Goal: Task Accomplishment & Management: Manage account settings

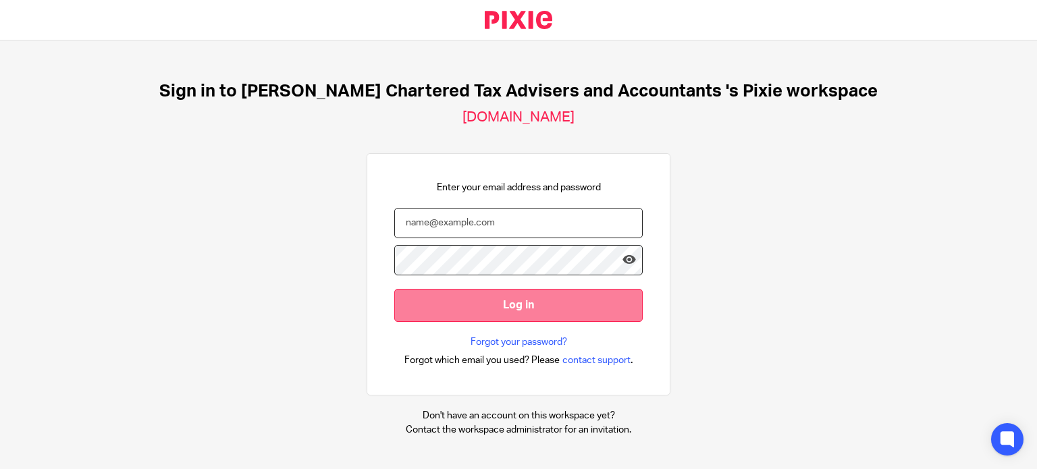
type input "anthony@nealford.co.uk"
click at [491, 315] on input "Log in" at bounding box center [518, 305] width 248 height 33
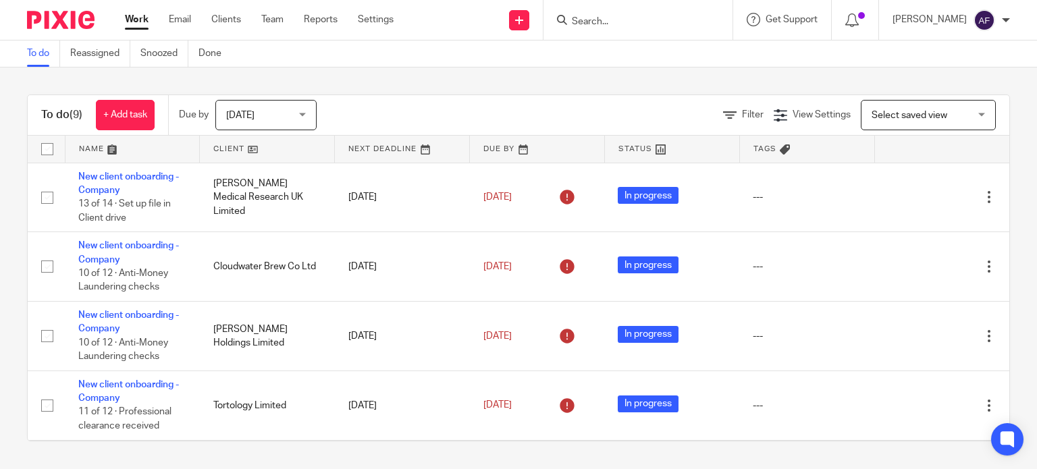
click at [239, 113] on span "Today" at bounding box center [240, 115] width 28 height 9
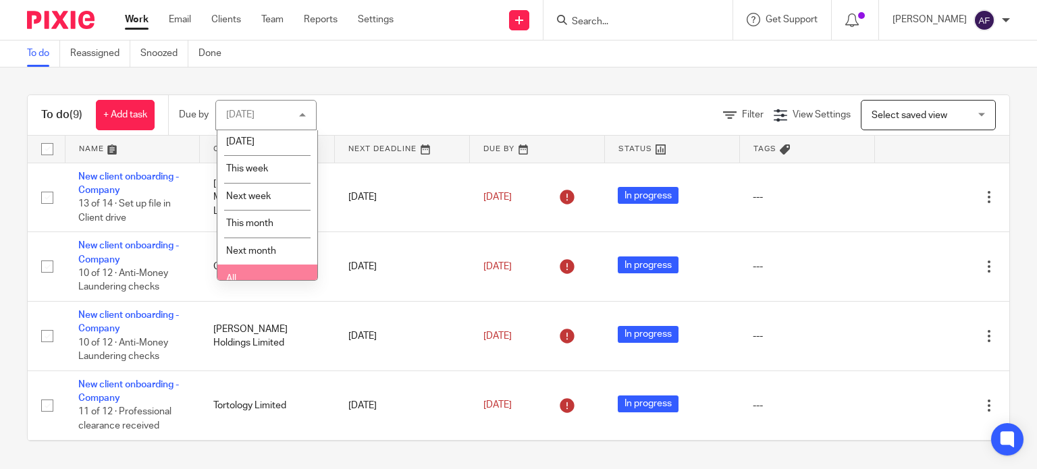
scroll to position [43, 0]
click at [259, 268] on li "All" at bounding box center [267, 267] width 100 height 28
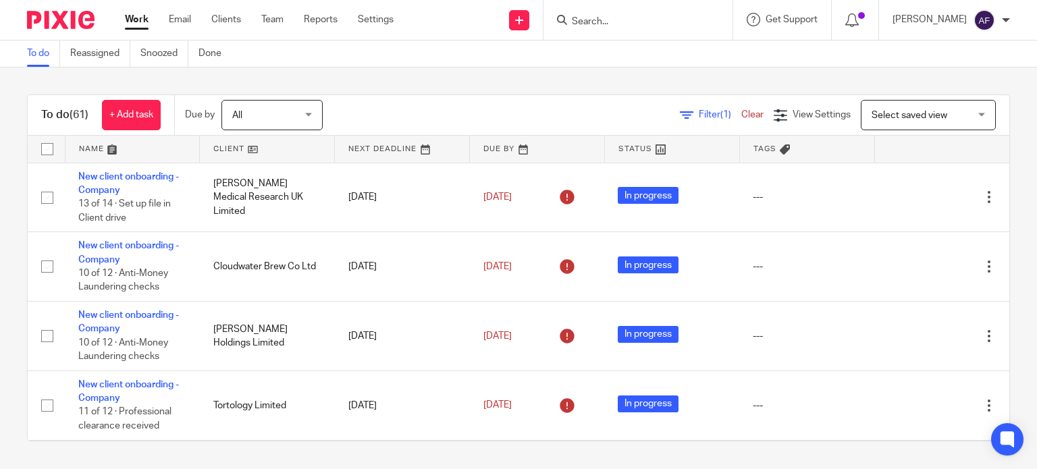
click at [623, 18] on input "Search" at bounding box center [632, 22] width 122 height 12
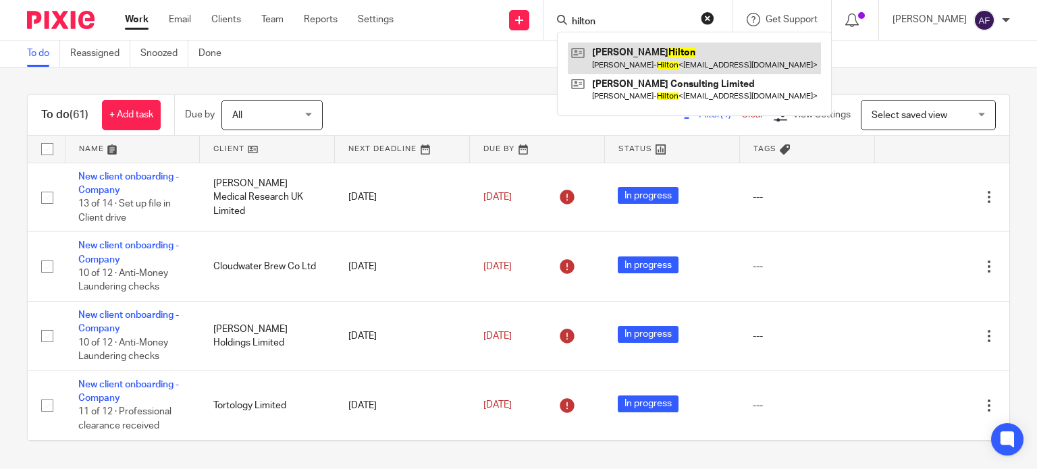
type input "hilton"
click at [675, 61] on link at bounding box center [694, 58] width 253 height 31
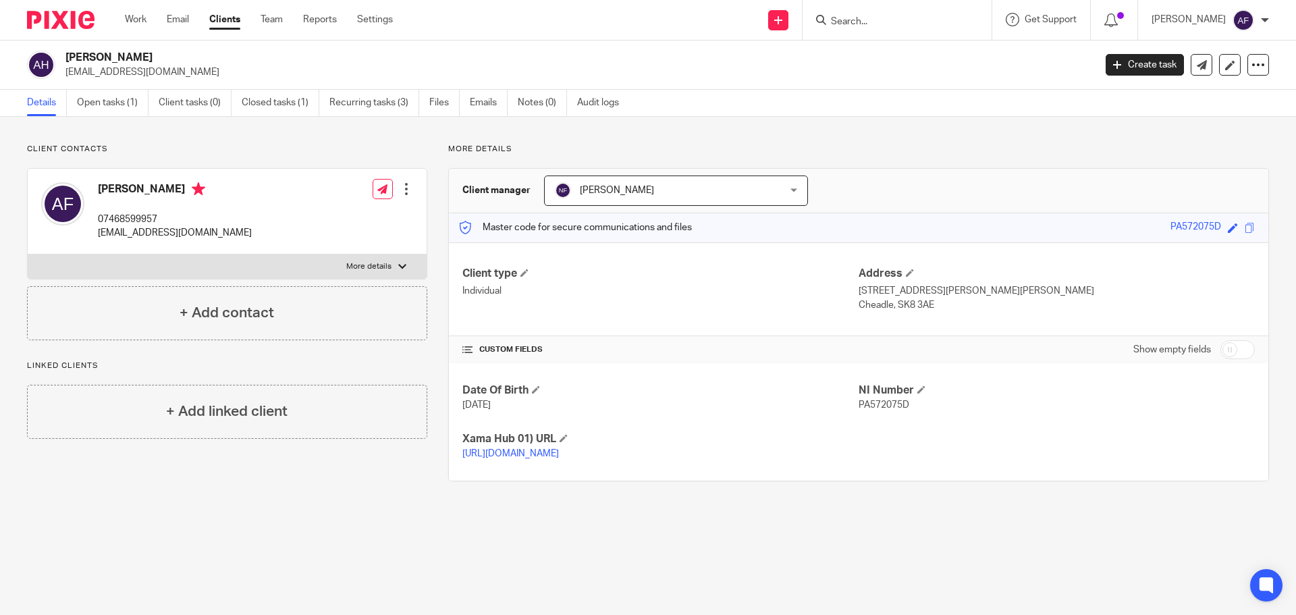
drag, startPoint x: 931, startPoint y: 307, endPoint x: 894, endPoint y: 307, distance: 37.1
click at [894, 307] on p "Cheadle, SK8 3AE" at bounding box center [1057, 305] width 396 height 14
copy p "SK8 3AE"
click at [131, 55] on h2 "[PERSON_NAME]" at bounding box center [473, 58] width 816 height 14
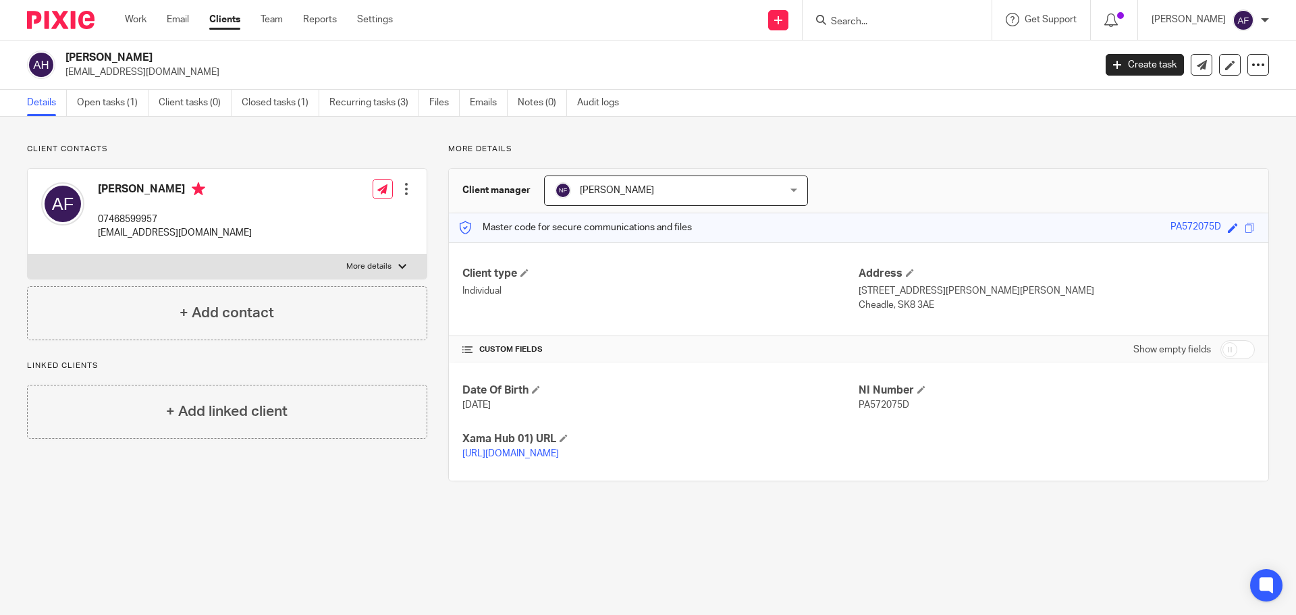
click at [131, 55] on h2 "[PERSON_NAME]" at bounding box center [473, 58] width 816 height 14
copy div "[PERSON_NAME]"
drag, startPoint x: 931, startPoint y: 308, endPoint x: 894, endPoint y: 309, distance: 37.2
click at [894, 309] on p "Cheadle, SK8 3AE" at bounding box center [1057, 305] width 396 height 14
copy p "SK8 3AE"
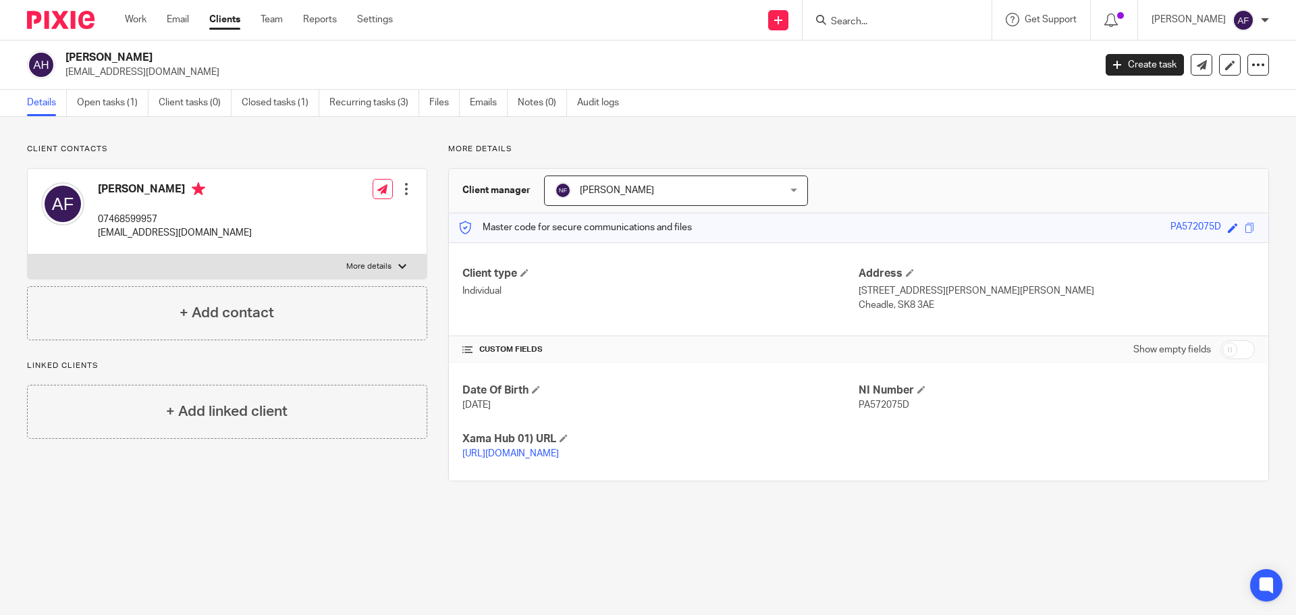
click at [1036, 354] on input "checkbox" at bounding box center [1238, 349] width 34 height 19
checkbox input "true"
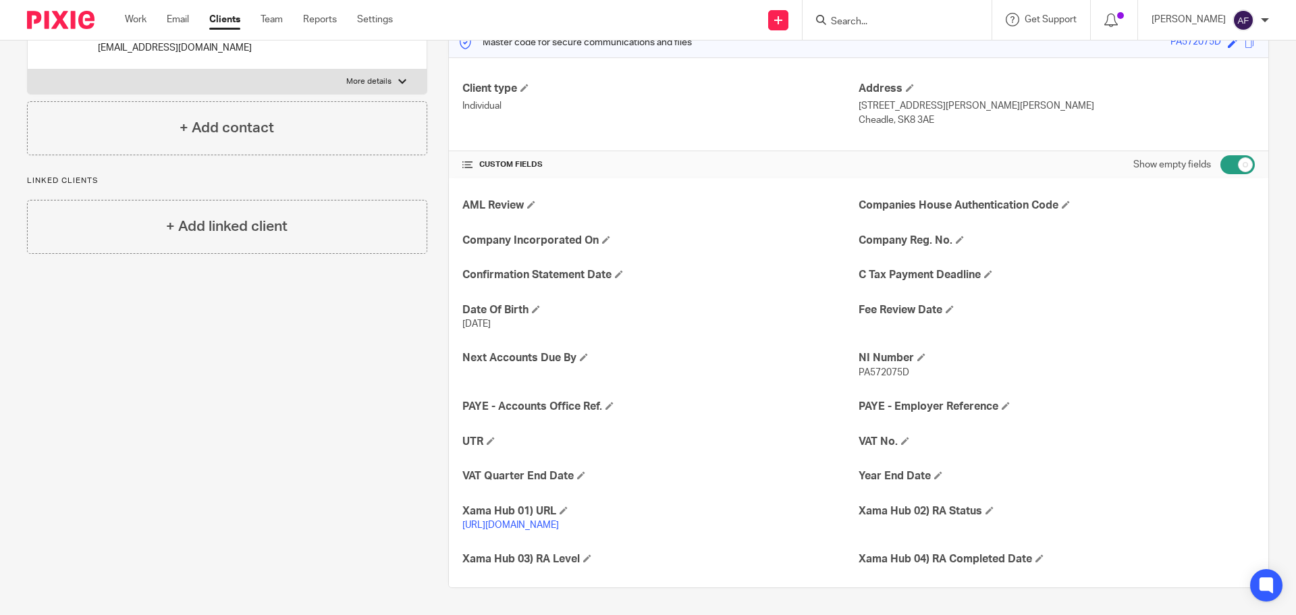
scroll to position [199, 0]
click at [492, 437] on span at bounding box center [491, 441] width 8 height 8
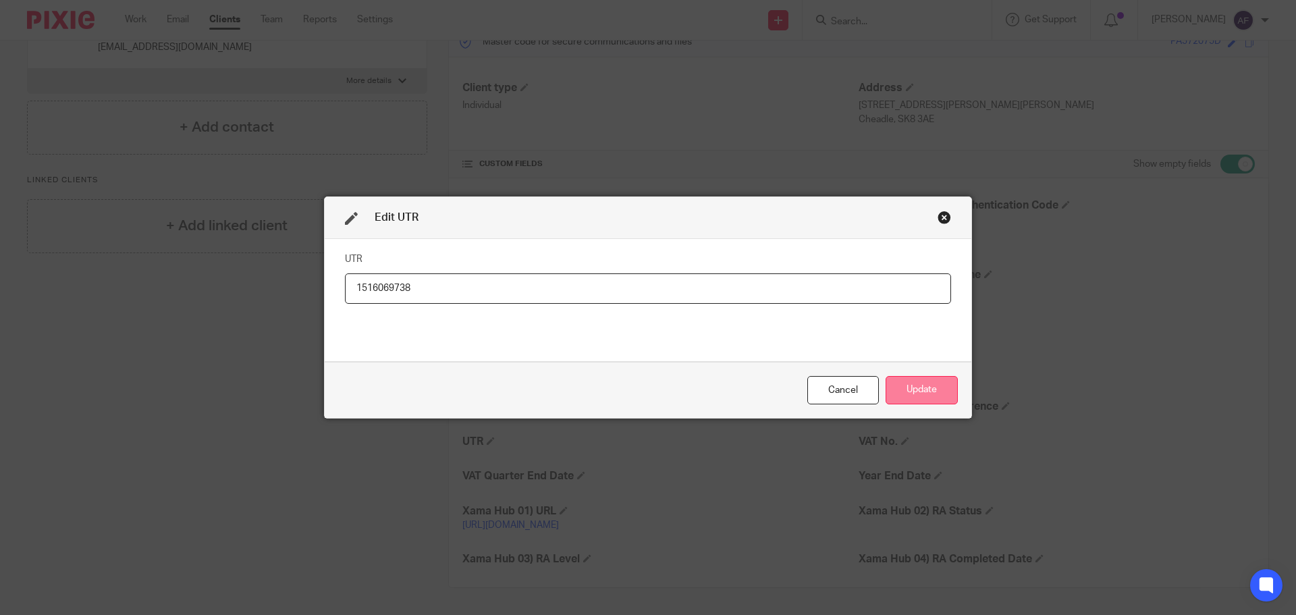
type input "1516069738"
click at [939, 389] on button "Update" at bounding box center [922, 390] width 72 height 29
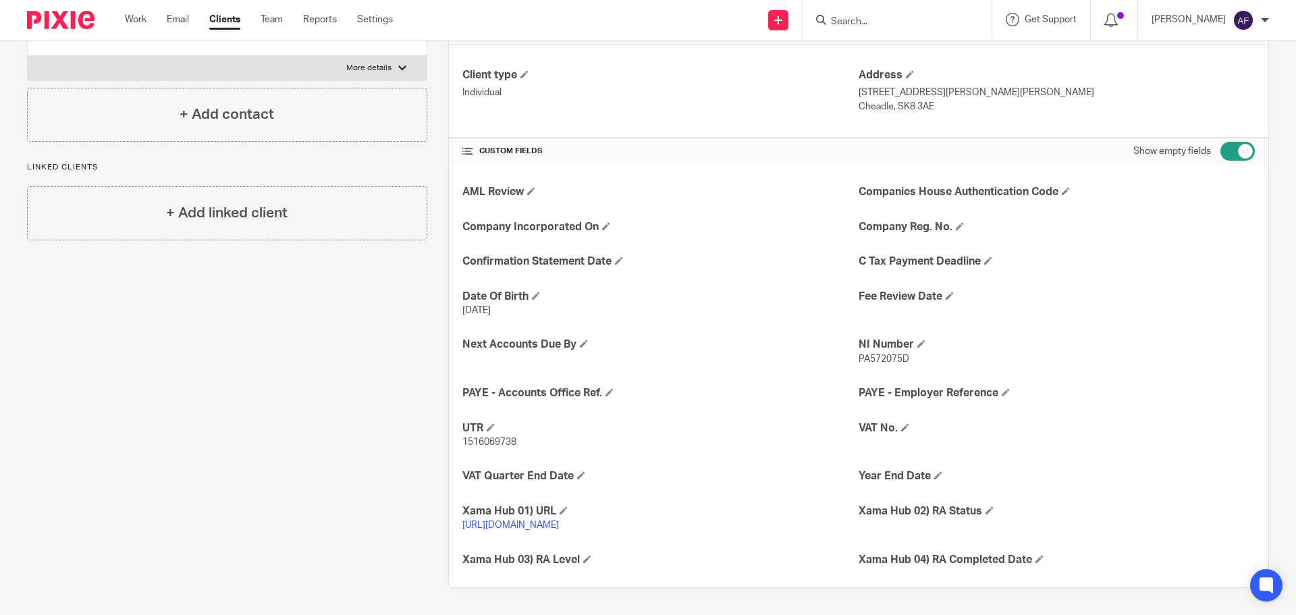
click at [1036, 159] on input "checkbox" at bounding box center [1238, 151] width 34 height 19
checkbox input "false"
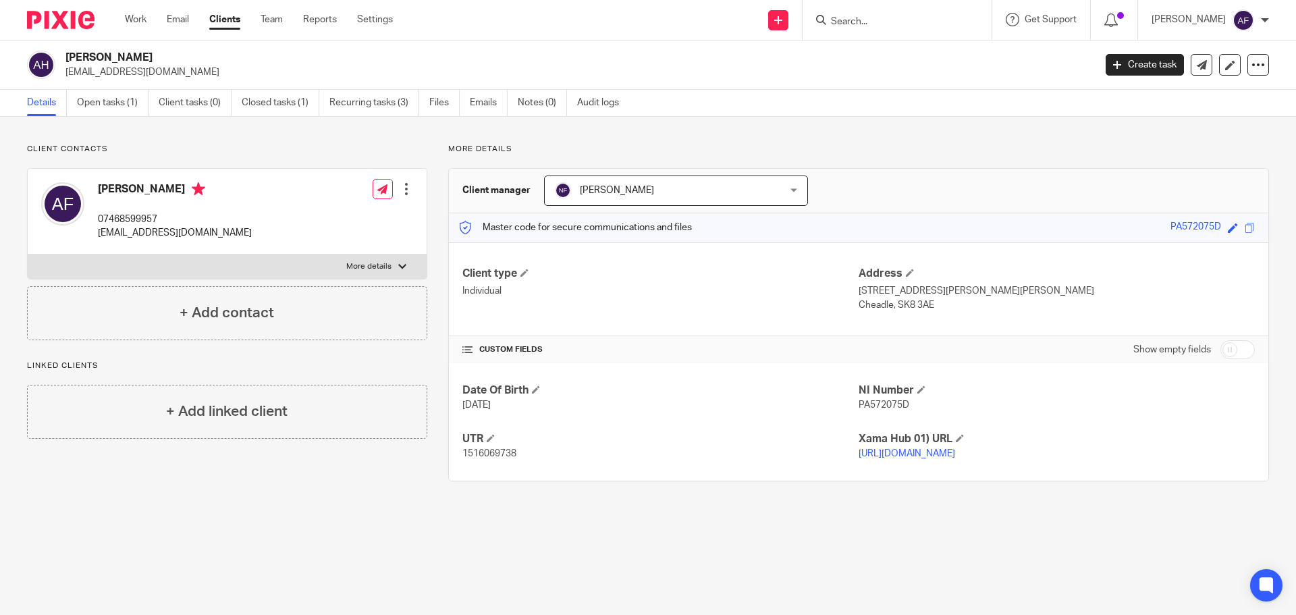
scroll to position [0, 0]
click at [862, 21] on input "Search" at bounding box center [891, 22] width 122 height 12
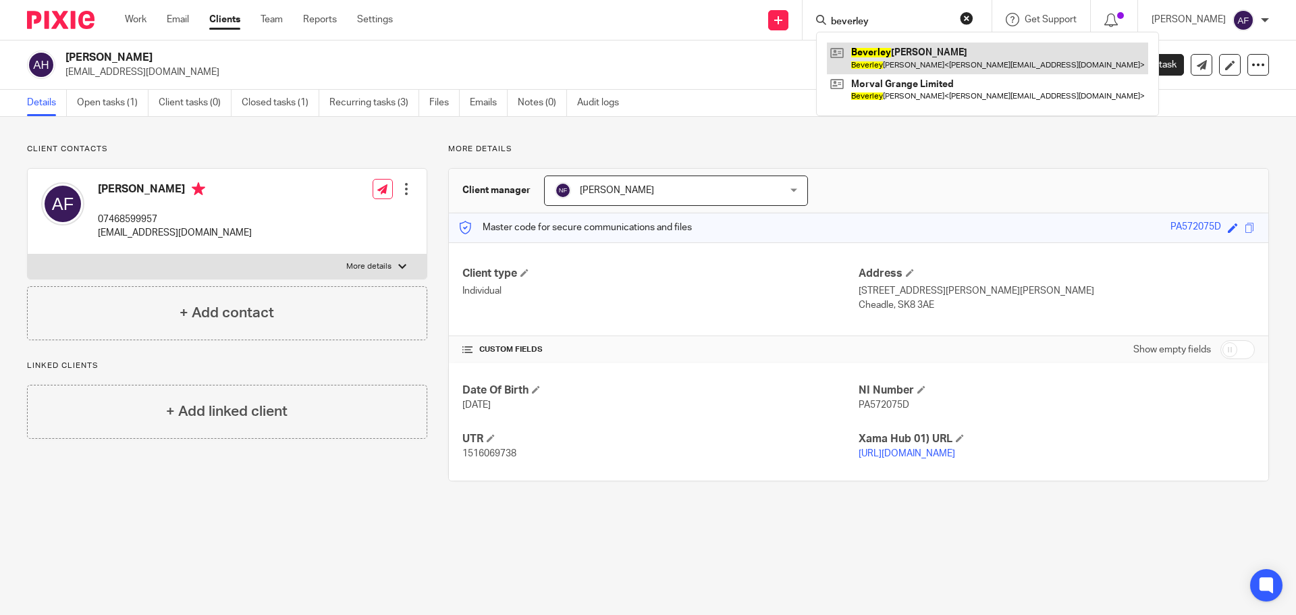
type input "beverley"
click at [949, 57] on link at bounding box center [987, 58] width 321 height 31
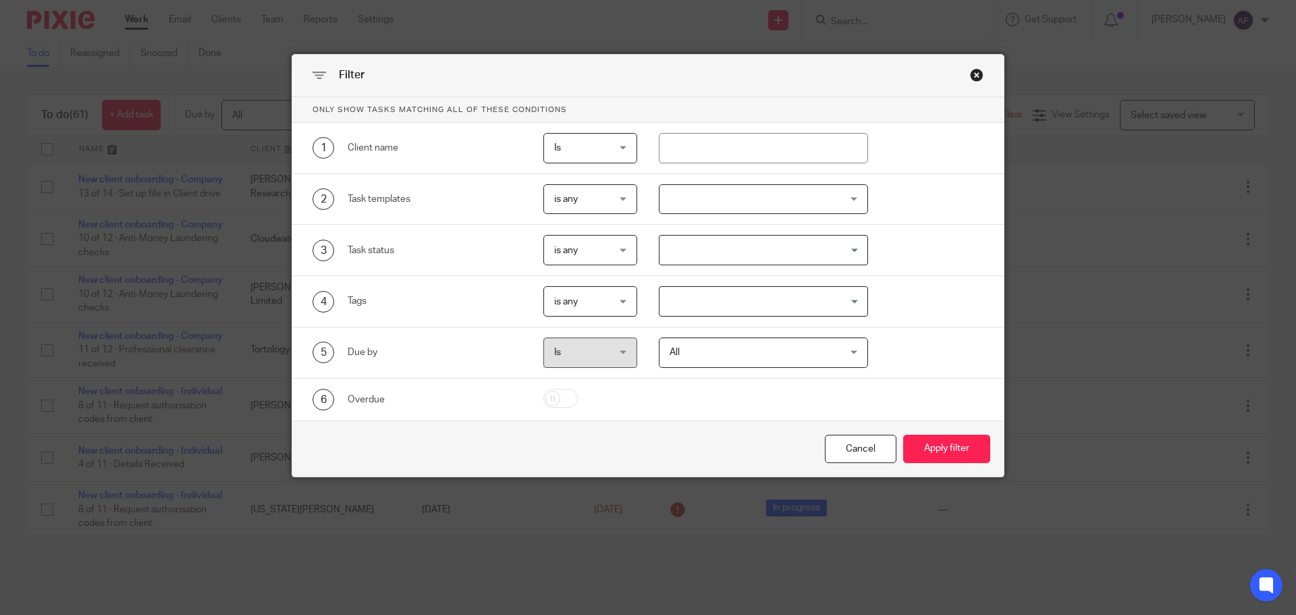
click at [581, 196] on span "is any" at bounding box center [587, 199] width 66 height 28
click at [592, 260] on li "is none" at bounding box center [585, 256] width 93 height 28
click at [726, 207] on div at bounding box center [764, 199] width 210 height 30
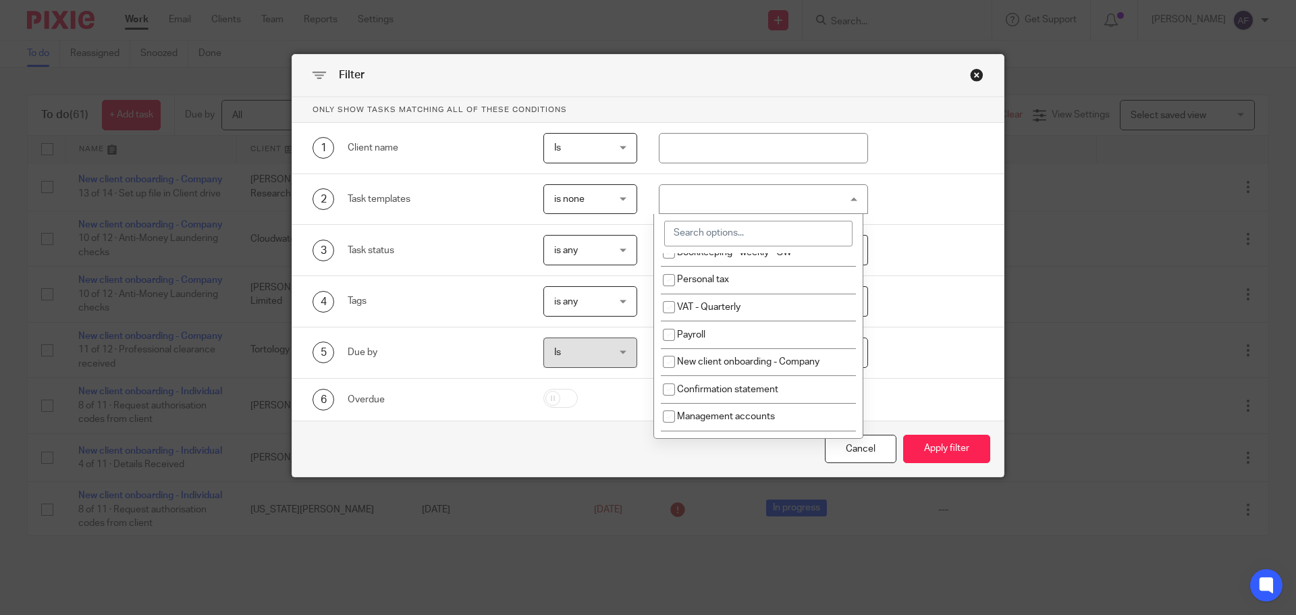
scroll to position [135, 0]
click at [729, 232] on input "search" at bounding box center [758, 234] width 188 height 26
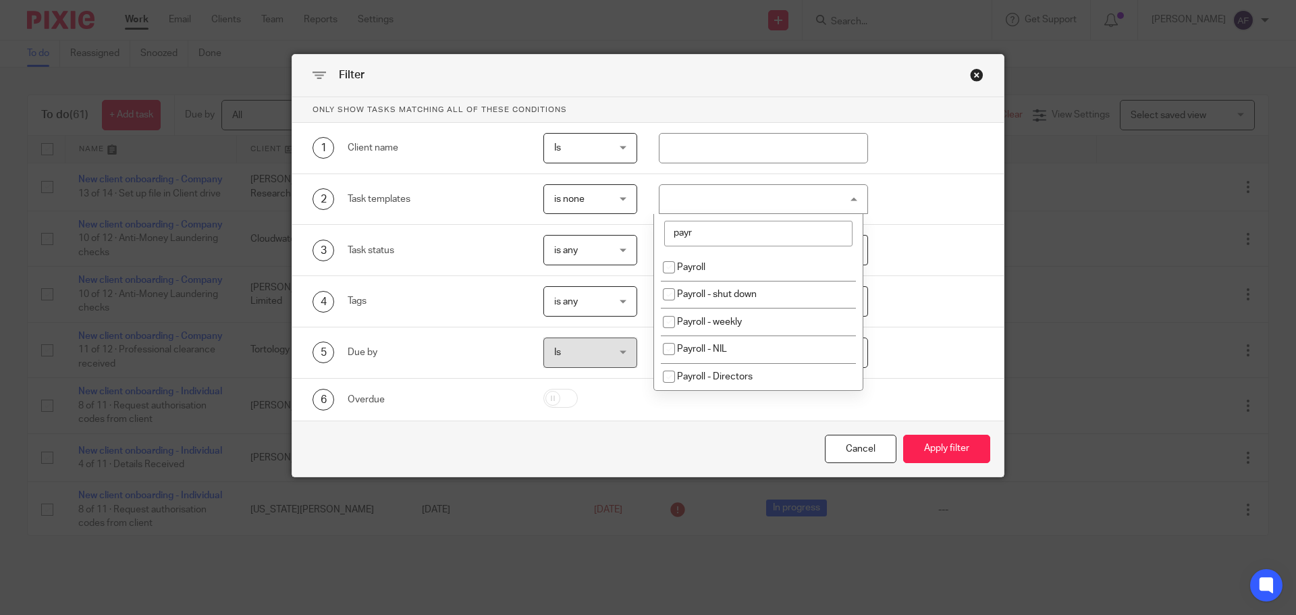
scroll to position [0, 0]
type input "payroll"
click at [731, 346] on li "Payroll - NIL" at bounding box center [758, 350] width 209 height 28
checkbox input "true"
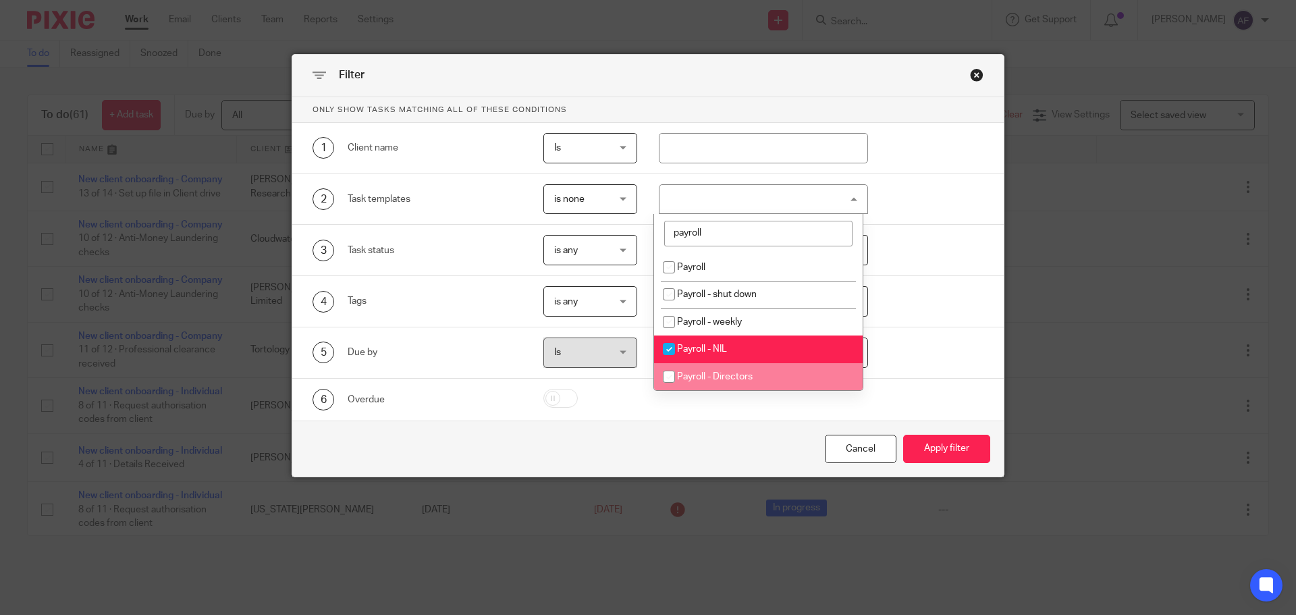
click at [743, 377] on span "Payroll - Directors" at bounding box center [715, 376] width 76 height 9
checkbox input "true"
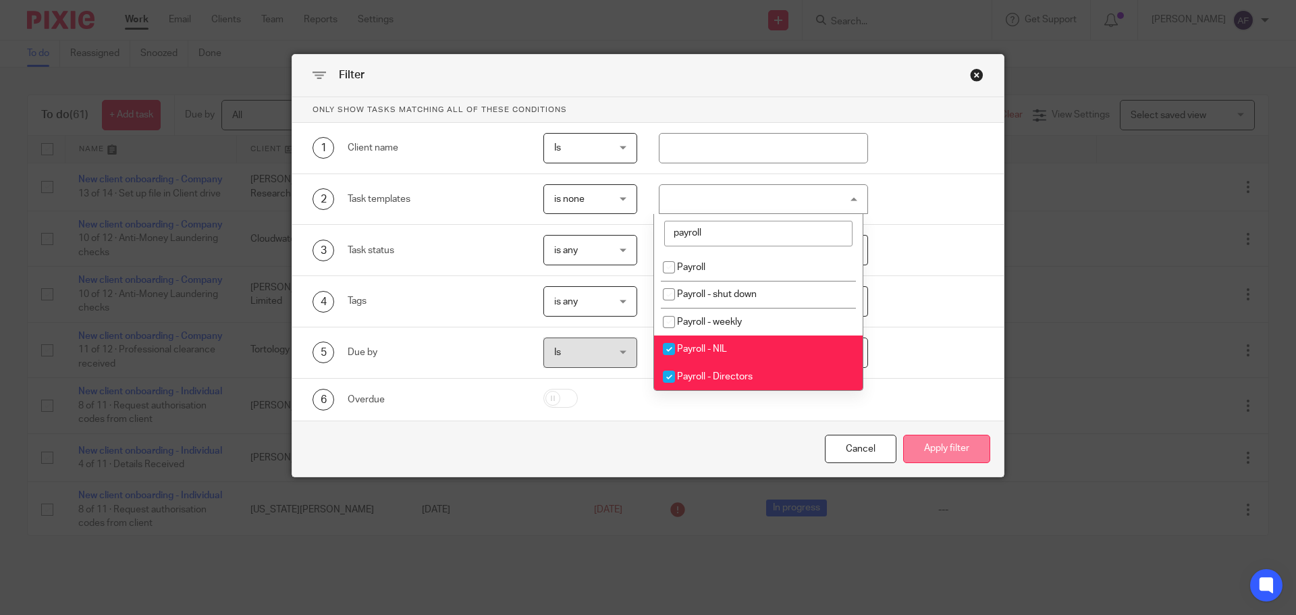
click at [975, 450] on button "Apply filter" at bounding box center [946, 449] width 87 height 29
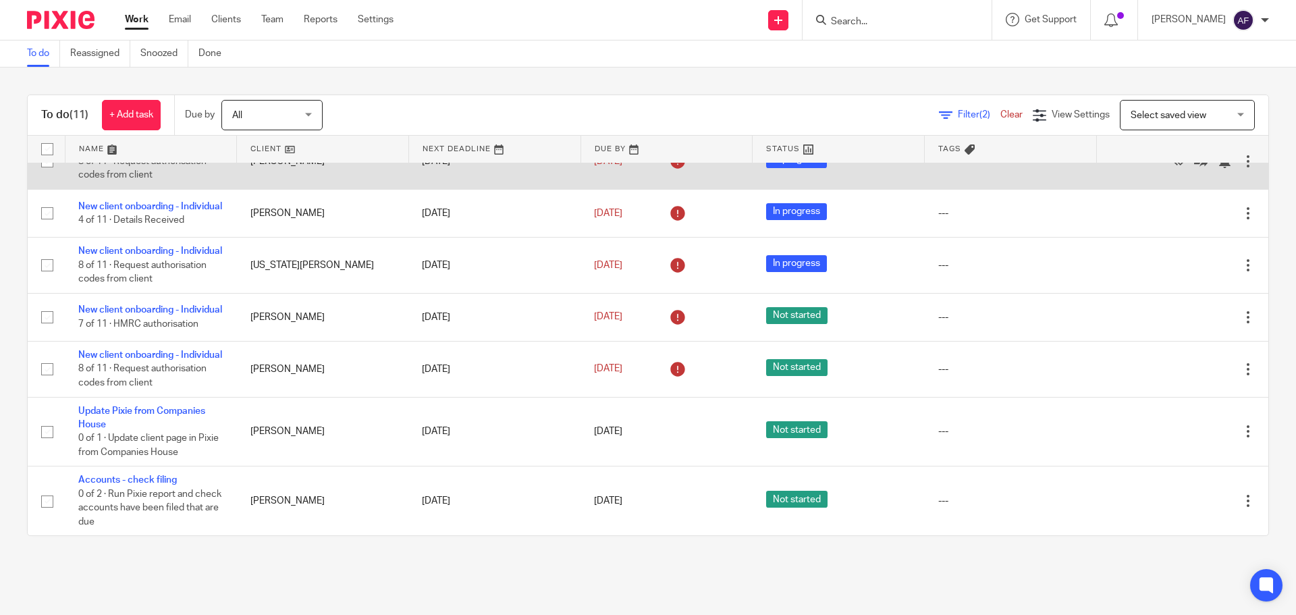
scroll to position [363, 0]
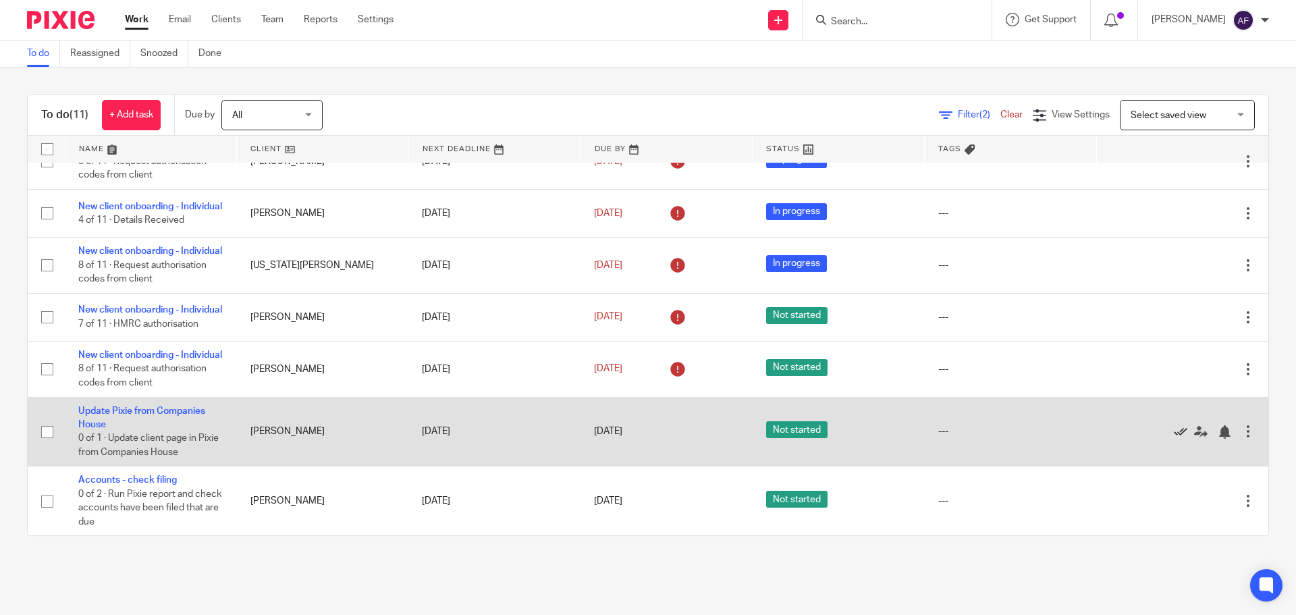
click at [1174, 432] on icon at bounding box center [1181, 432] width 14 height 14
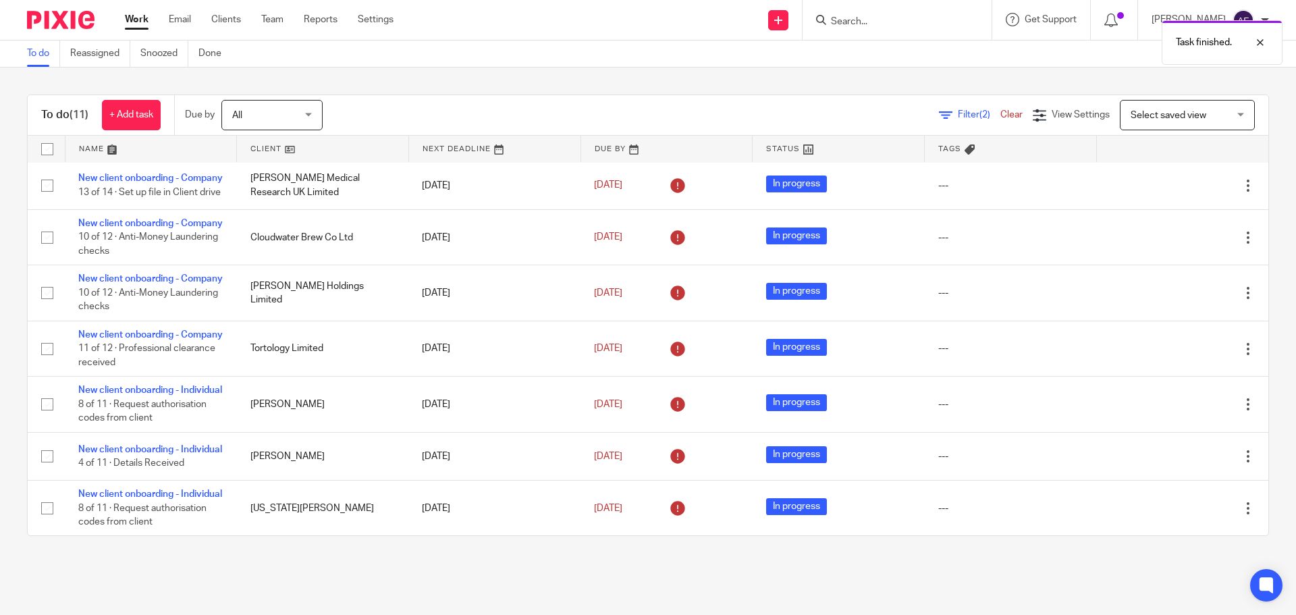
scroll to position [0, 0]
click at [230, 23] on link "Clients" at bounding box center [226, 20] width 30 height 14
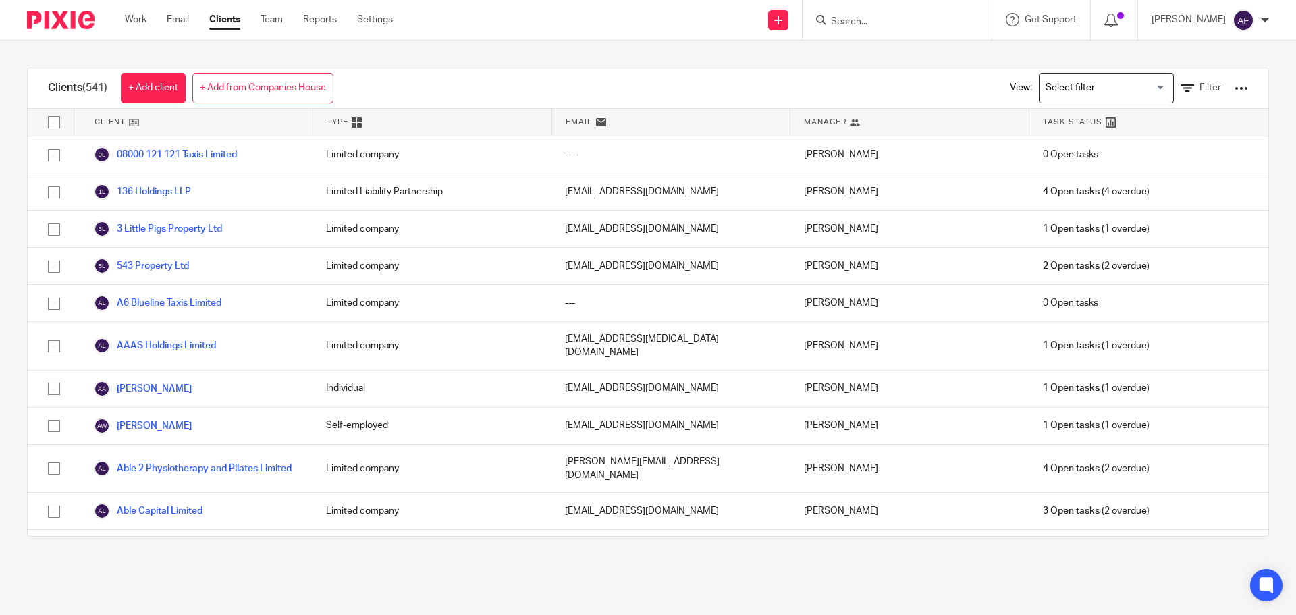
click at [1235, 89] on div at bounding box center [1242, 89] width 14 height 14
click at [1134, 137] on link "Update dates using Companies House" at bounding box center [1133, 139] width 188 height 20
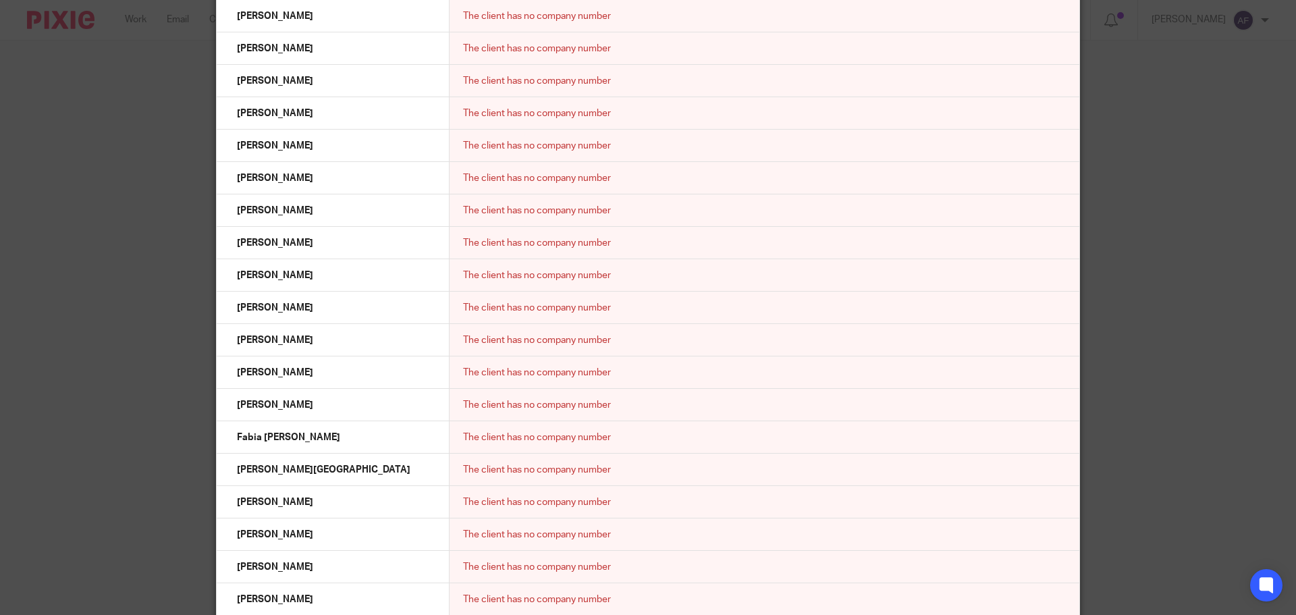
scroll to position [10141, 0]
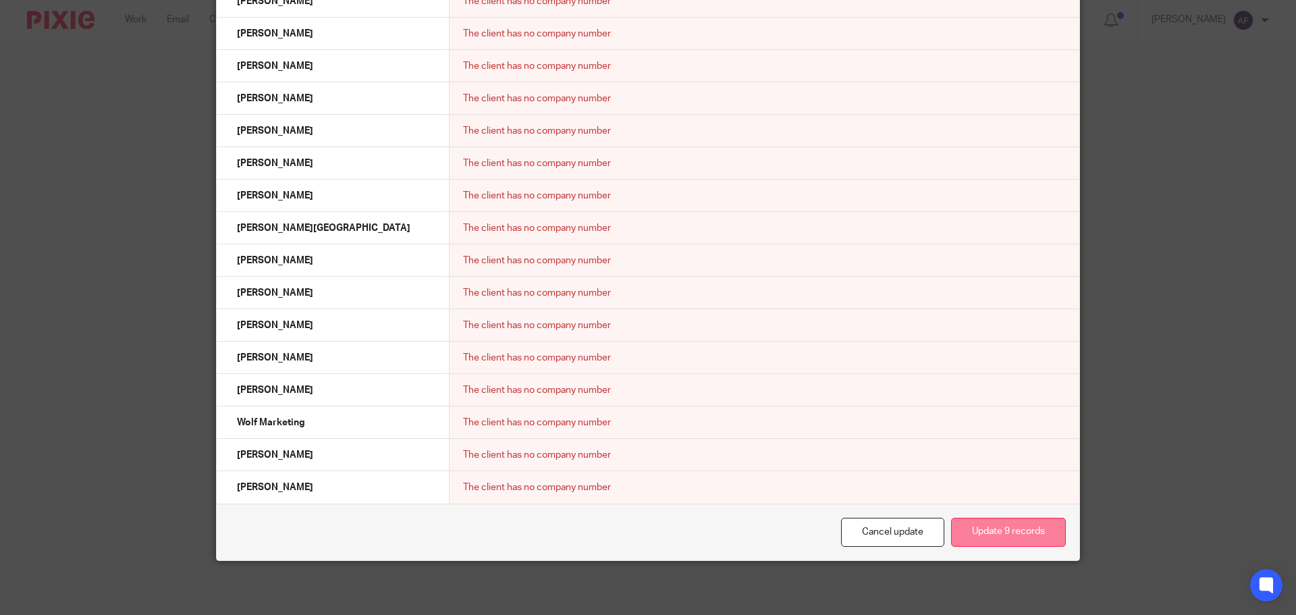
click at [1016, 535] on button "Update 9 records" at bounding box center [1008, 532] width 115 height 29
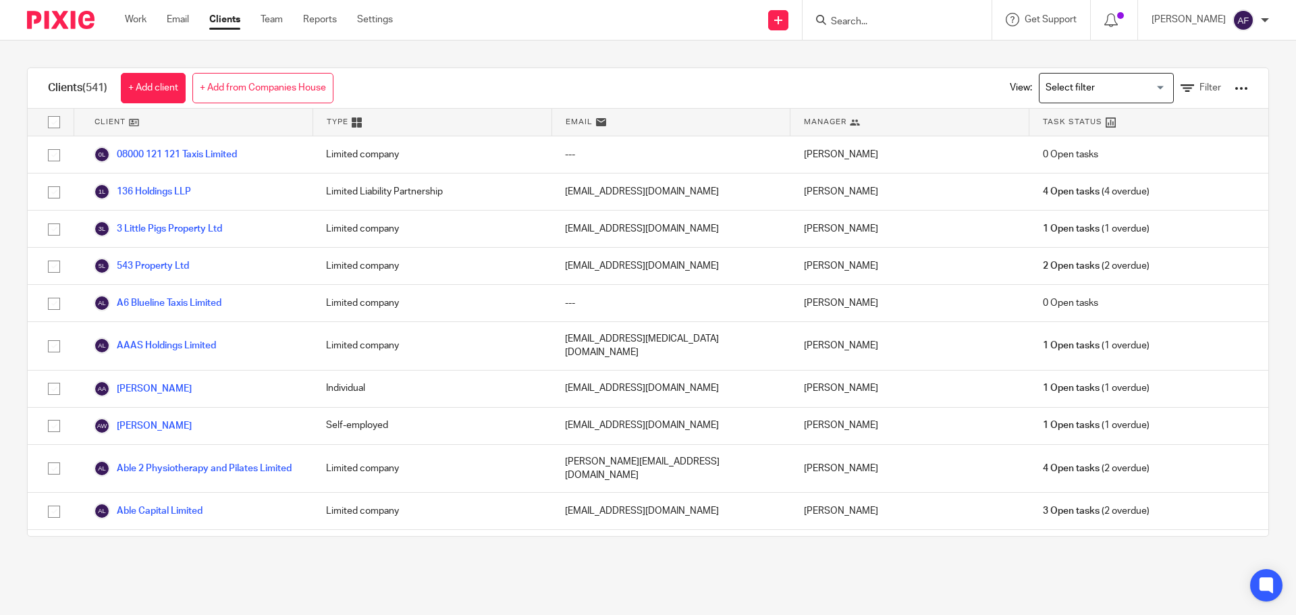
click at [1235, 90] on div at bounding box center [1242, 89] width 14 height 14
click at [1084, 160] on link "Export clients to CSV file" at bounding box center [1133, 159] width 188 height 20
click at [1106, 157] on link "Export clients to CSV file" at bounding box center [1133, 159] width 188 height 20
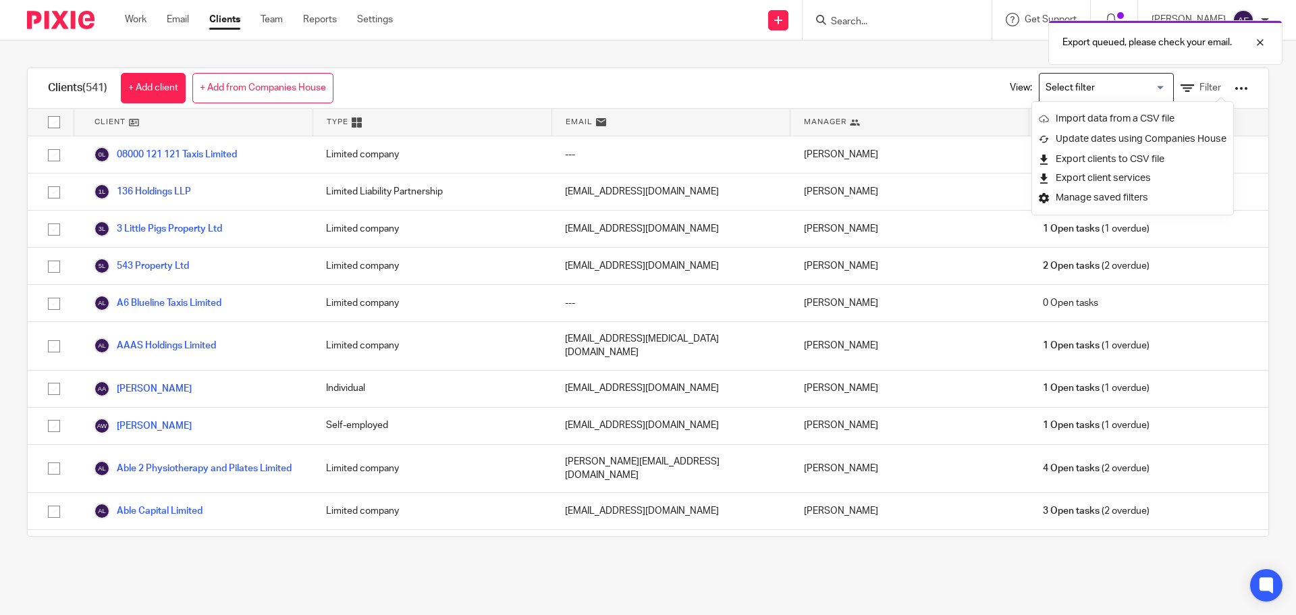
click at [962, 63] on div "Export queued, please check your email." at bounding box center [965, 39] width 635 height 51
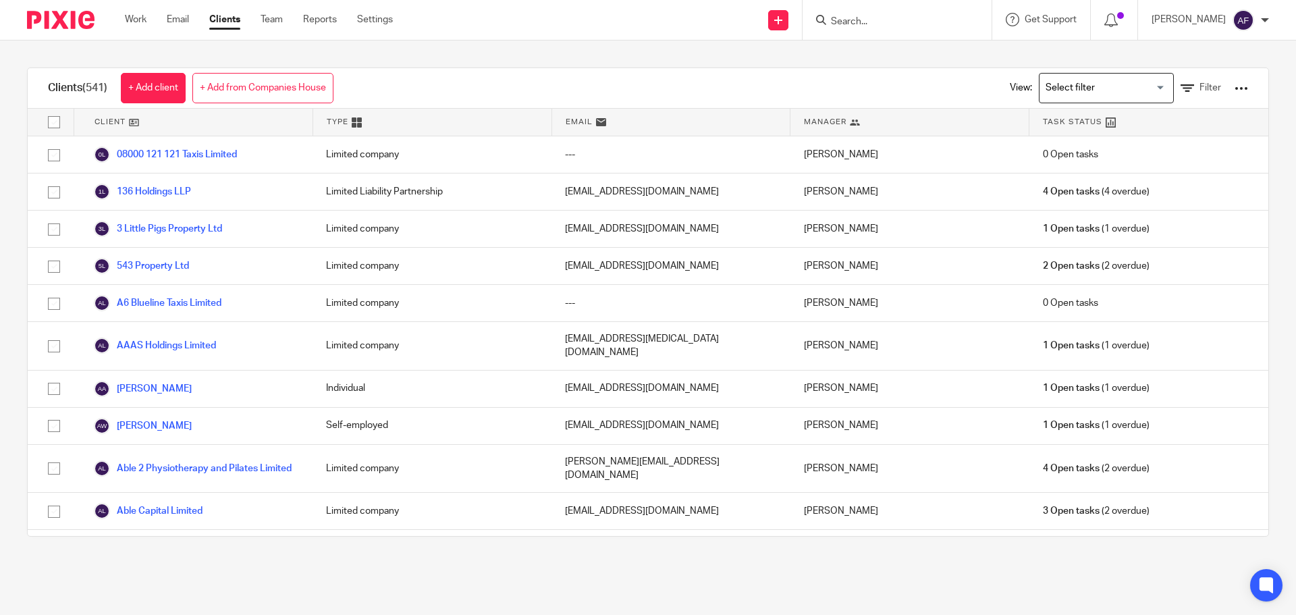
click at [853, 19] on input "Search" at bounding box center [891, 22] width 122 height 12
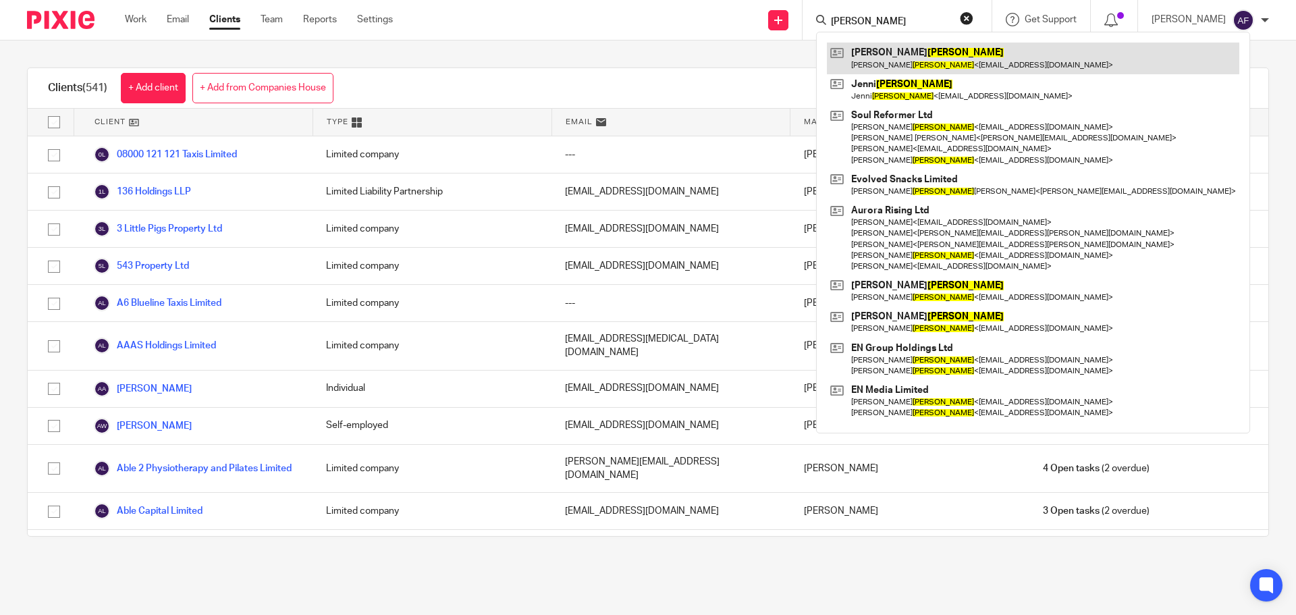
type input "morris"
click at [985, 72] on link at bounding box center [1033, 58] width 413 height 31
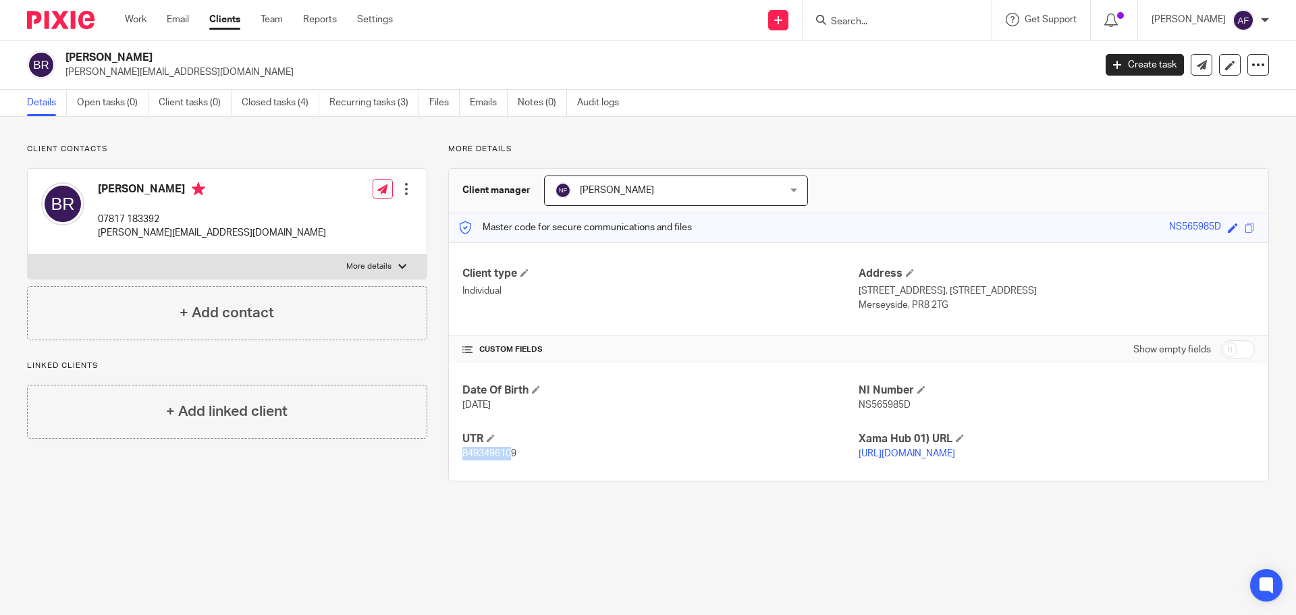
drag, startPoint x: 511, startPoint y: 454, endPoint x: 455, endPoint y: 454, distance: 56.0
click at [455, 454] on div "Date Of Birth [DATE] NI Number NS565985D UTR 8493496109 Xama Hub 01) URL [URL][…" at bounding box center [859, 421] width 820 height 117
drag, startPoint x: 515, startPoint y: 450, endPoint x: 467, endPoint y: 461, distance: 49.8
click at [463, 458] on p "8493496109" at bounding box center [661, 454] width 396 height 14
copy span "8493496109"
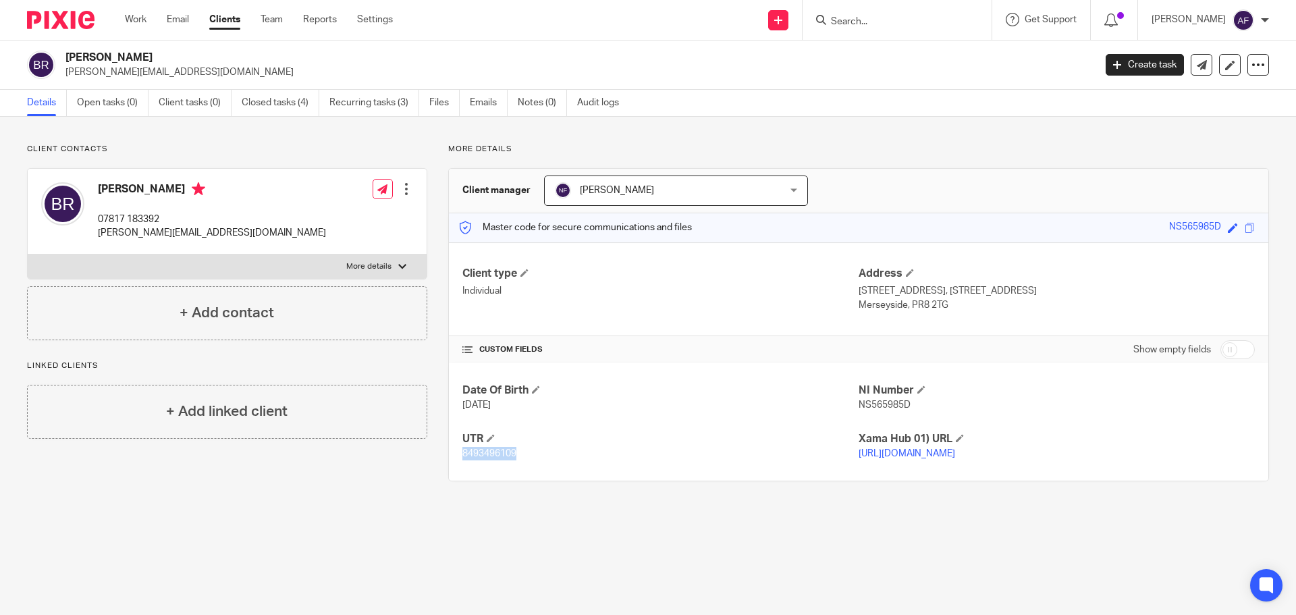
drag, startPoint x: 947, startPoint y: 309, endPoint x: 905, endPoint y: 309, distance: 41.9
click at [905, 309] on p "Merseyside, PR8 2TG" at bounding box center [1057, 305] width 396 height 14
copy p "PR8 2TG"
click at [184, 192] on h4 "[PERSON_NAME]" at bounding box center [212, 190] width 228 height 17
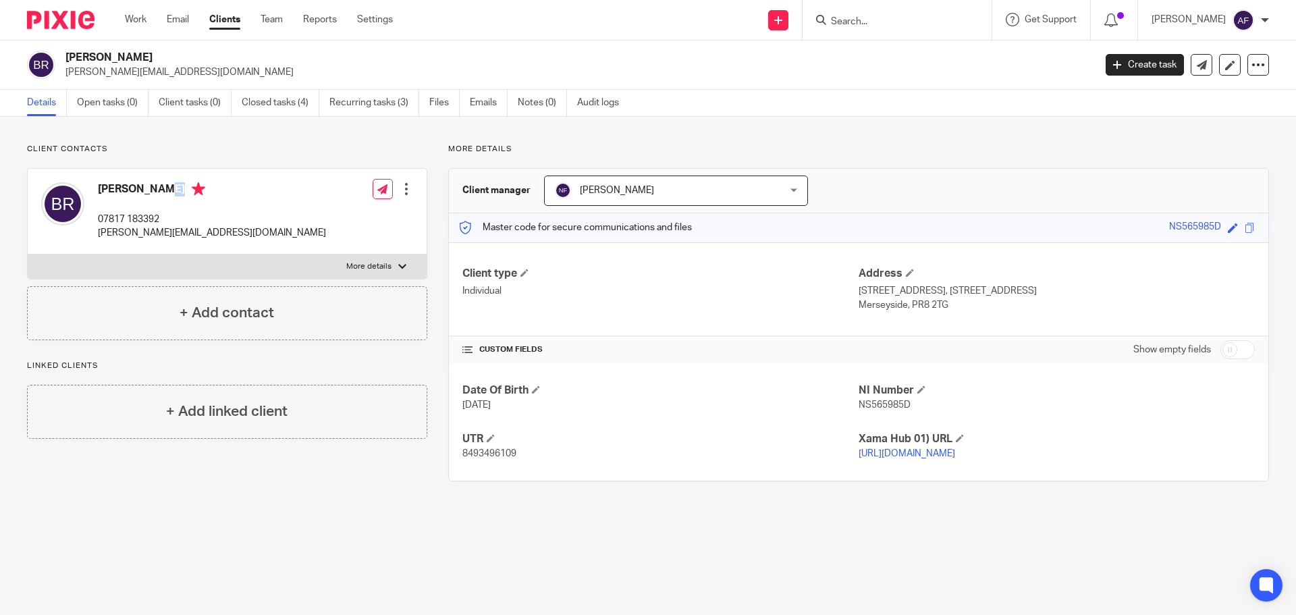
click at [184, 192] on h4 "[PERSON_NAME]" at bounding box center [212, 190] width 228 height 17
copy h4 "[PERSON_NAME]"
click at [129, 18] on link "Work" at bounding box center [136, 20] width 22 height 14
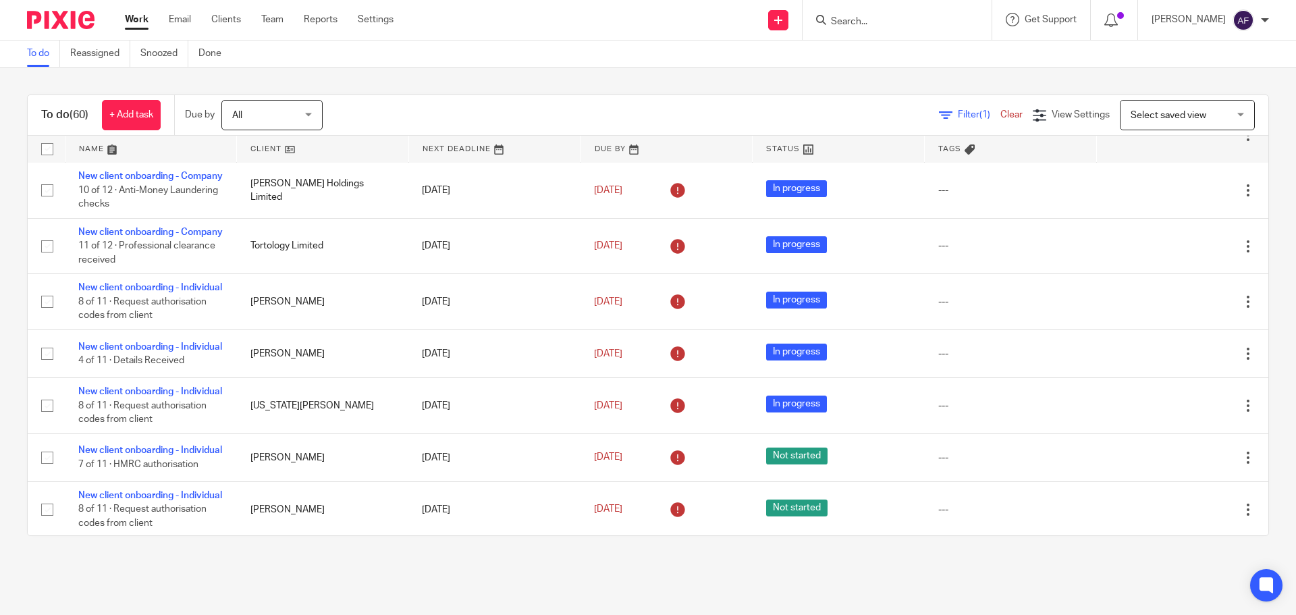
scroll to position [72, 0]
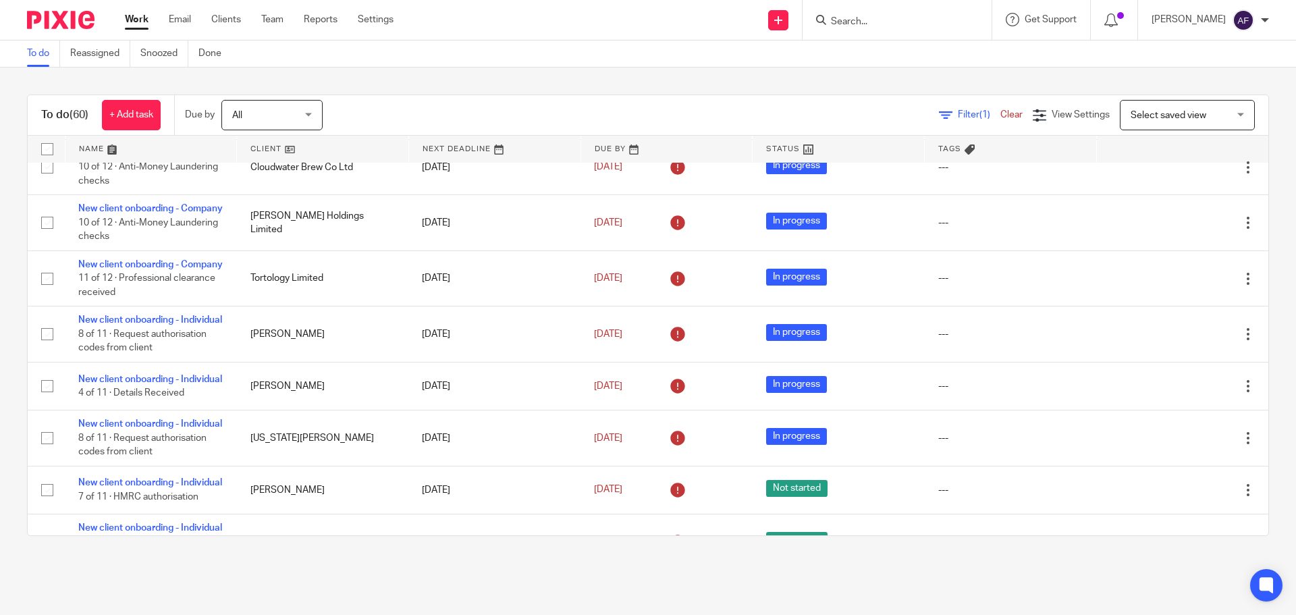
click at [958, 115] on span "Filter (1)" at bounding box center [979, 114] width 43 height 9
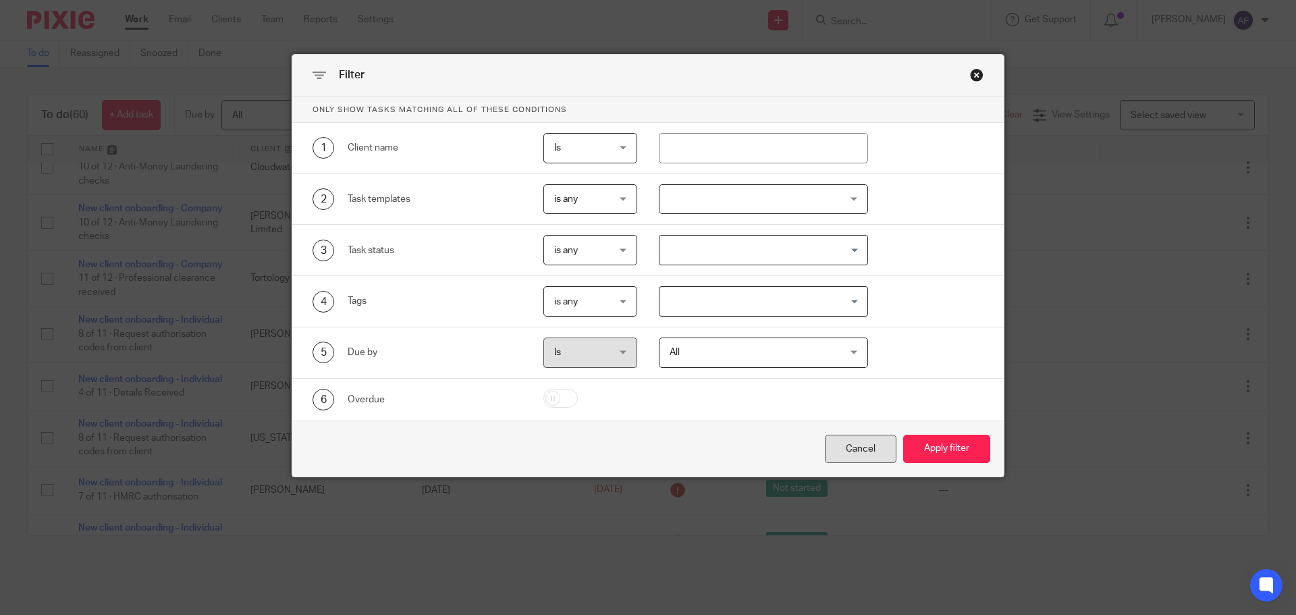
click at [854, 455] on div "Cancel" at bounding box center [861, 449] width 72 height 29
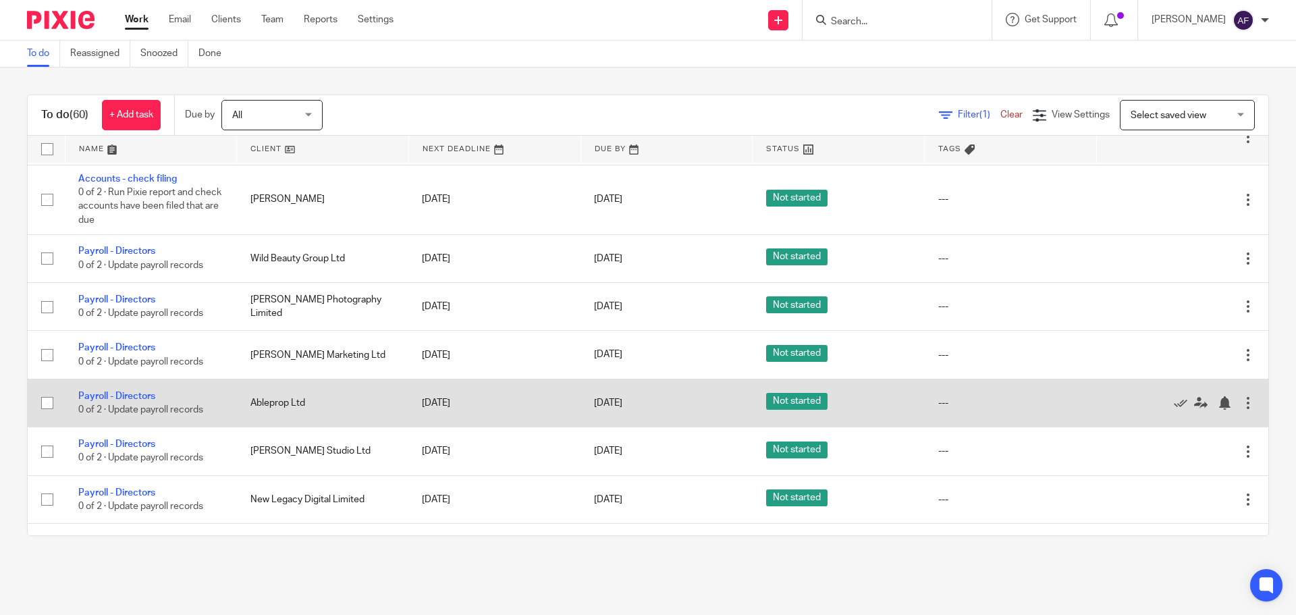
scroll to position [409, 0]
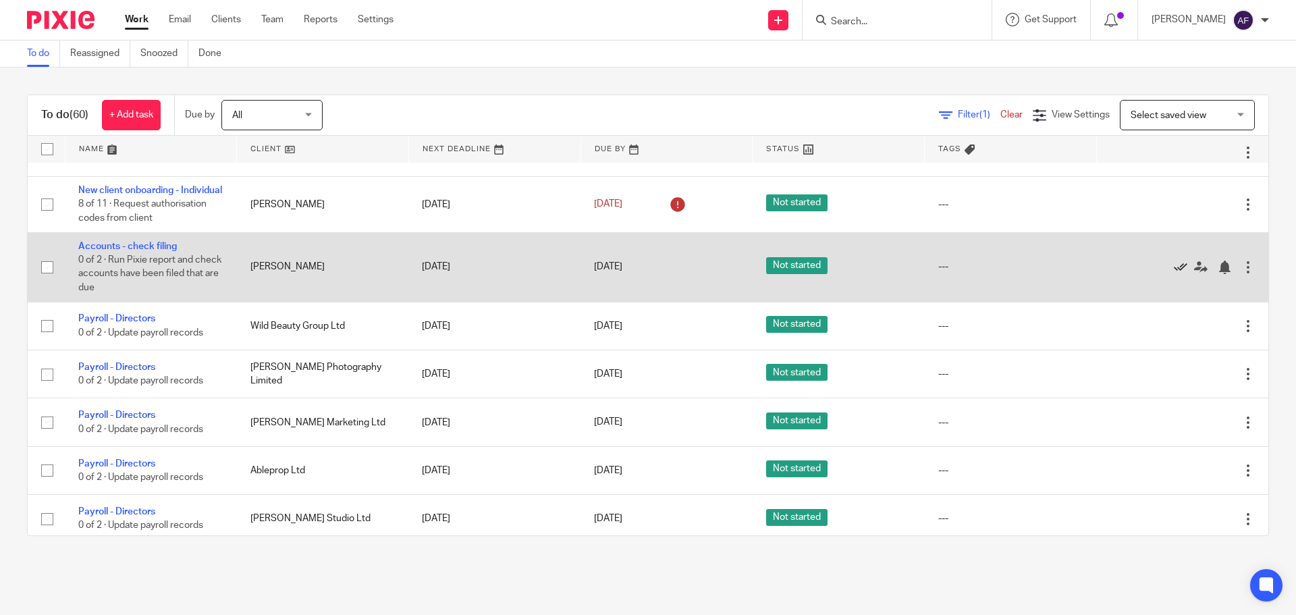
click at [1174, 274] on icon at bounding box center [1181, 268] width 14 height 14
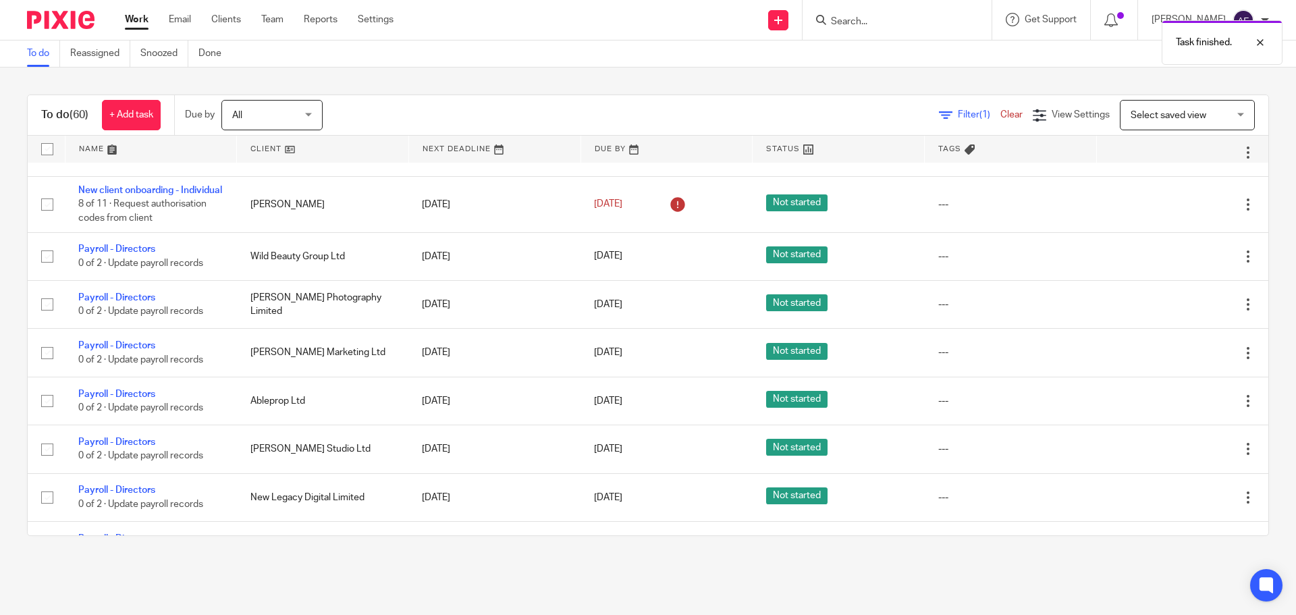
click at [939, 114] on link "Filter (1)" at bounding box center [969, 114] width 61 height 9
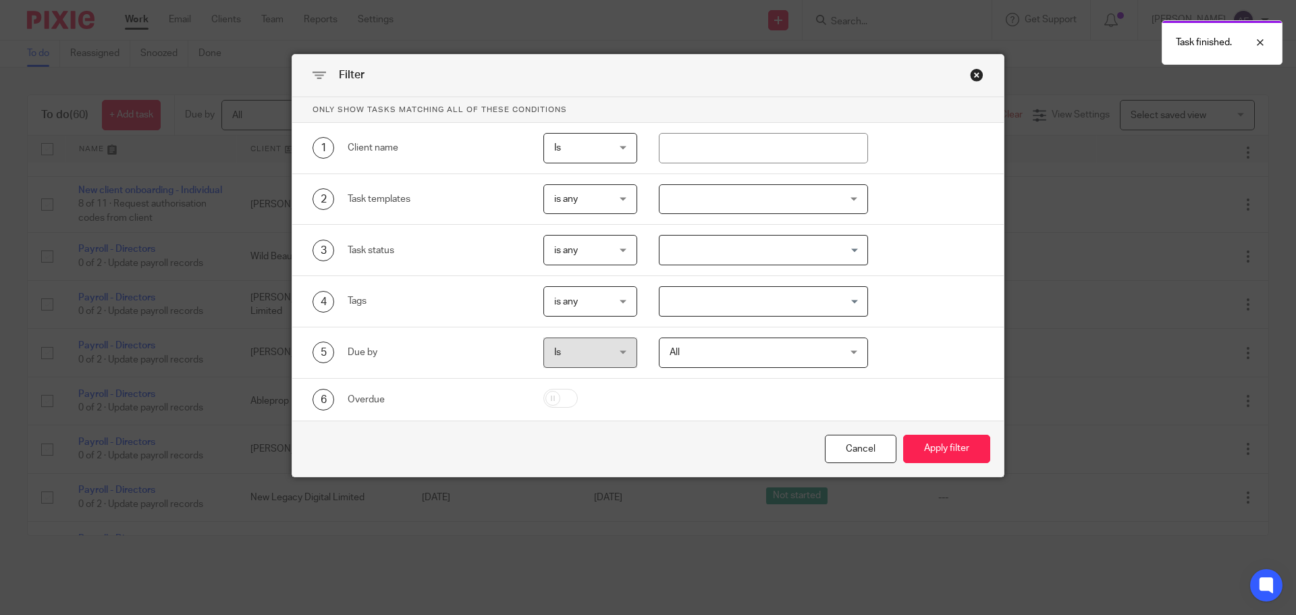
click at [598, 192] on span "is any" at bounding box center [587, 199] width 66 height 28
click at [718, 205] on div at bounding box center [764, 199] width 210 height 30
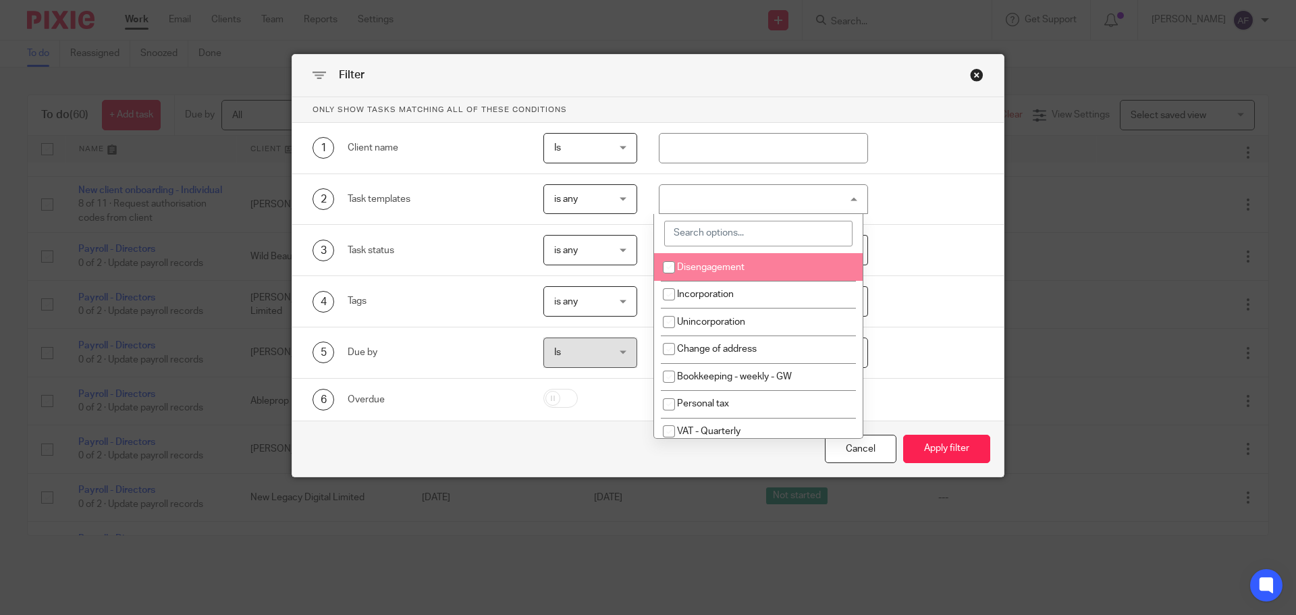
click at [739, 232] on input "search" at bounding box center [758, 234] width 188 height 26
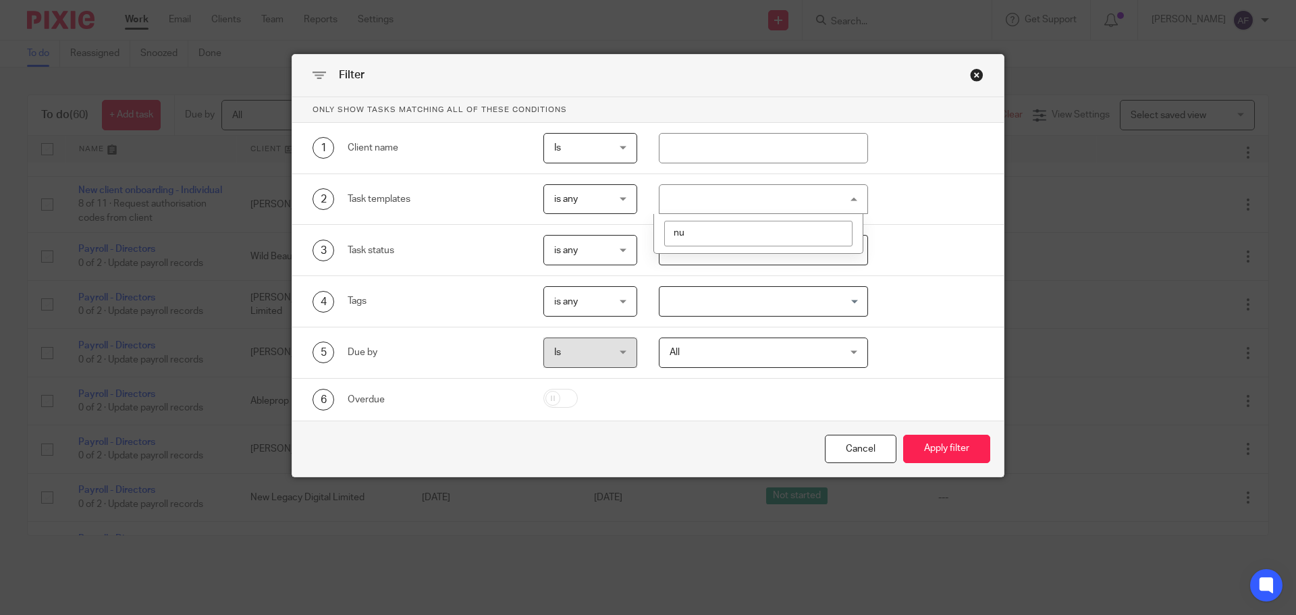
type input "n"
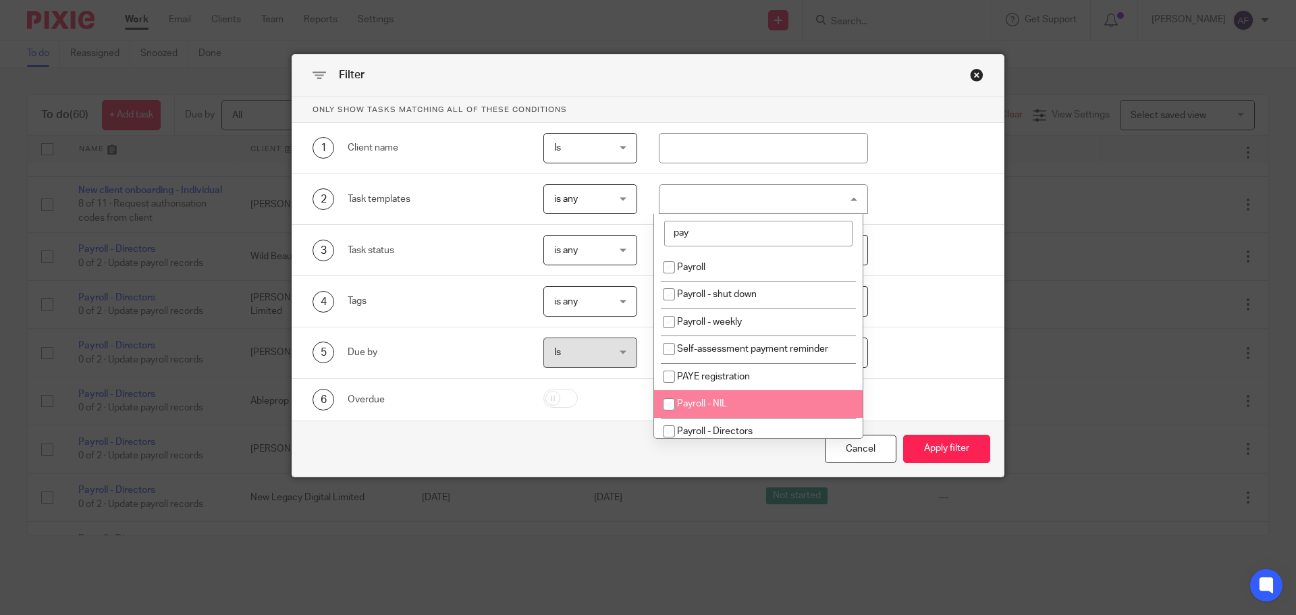
type input "pay"
click at [714, 396] on li "Payroll - NIL" at bounding box center [758, 404] width 209 height 28
checkbox input "true"
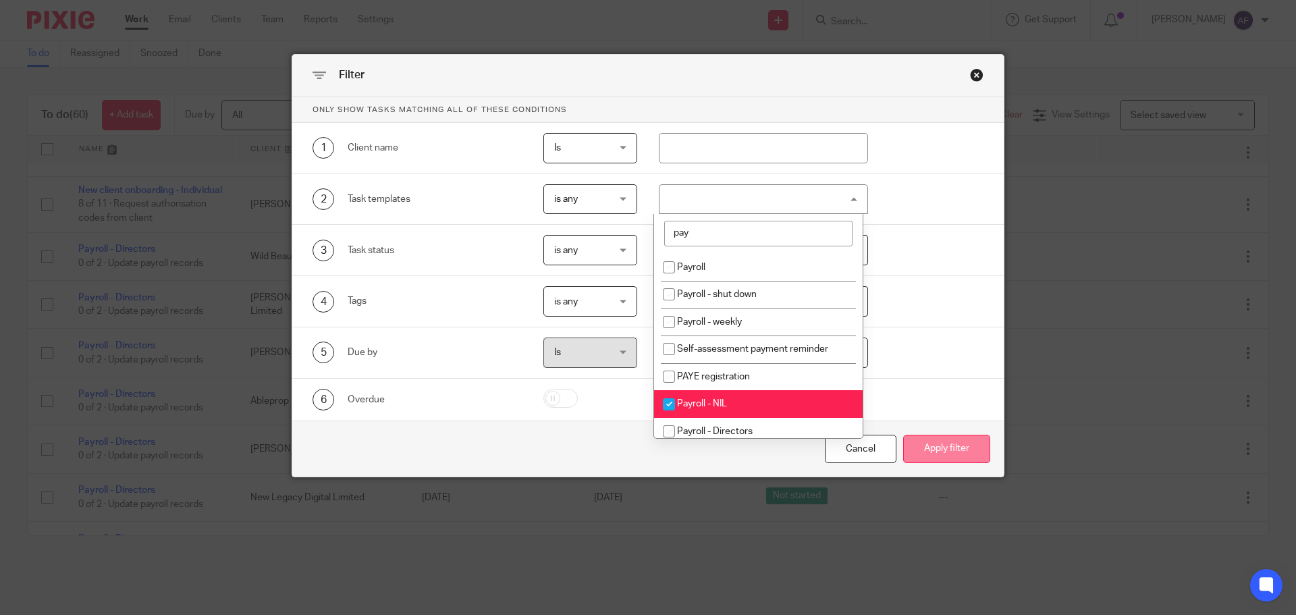
click at [926, 449] on button "Apply filter" at bounding box center [946, 449] width 87 height 29
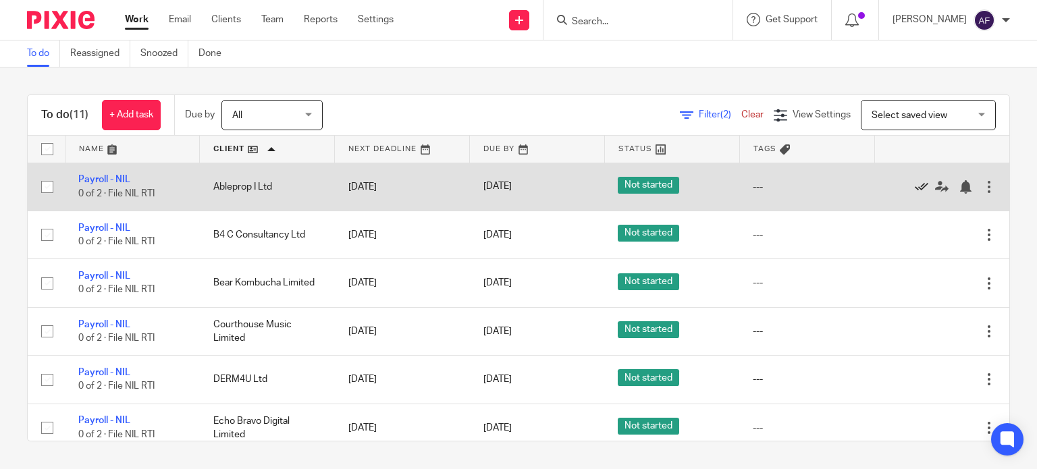
click at [915, 186] on icon at bounding box center [922, 187] width 14 height 14
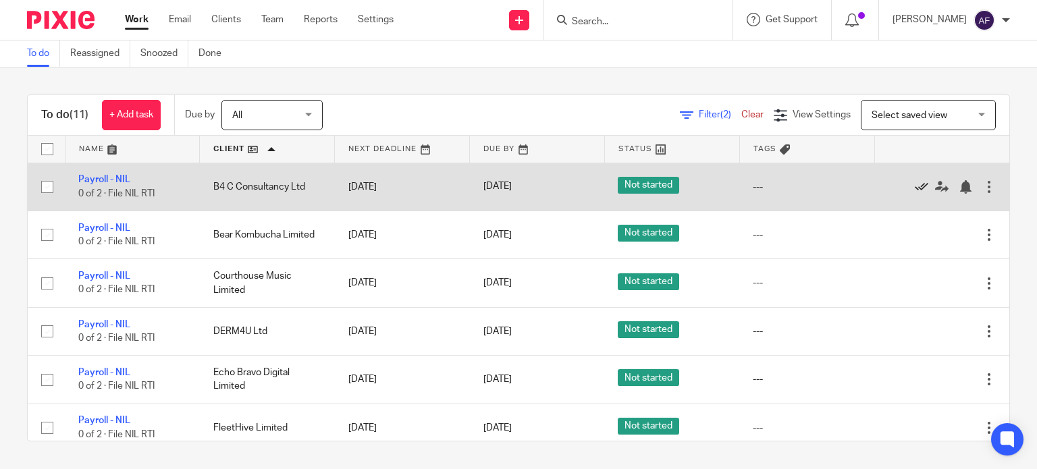
click at [915, 185] on icon at bounding box center [922, 187] width 14 height 14
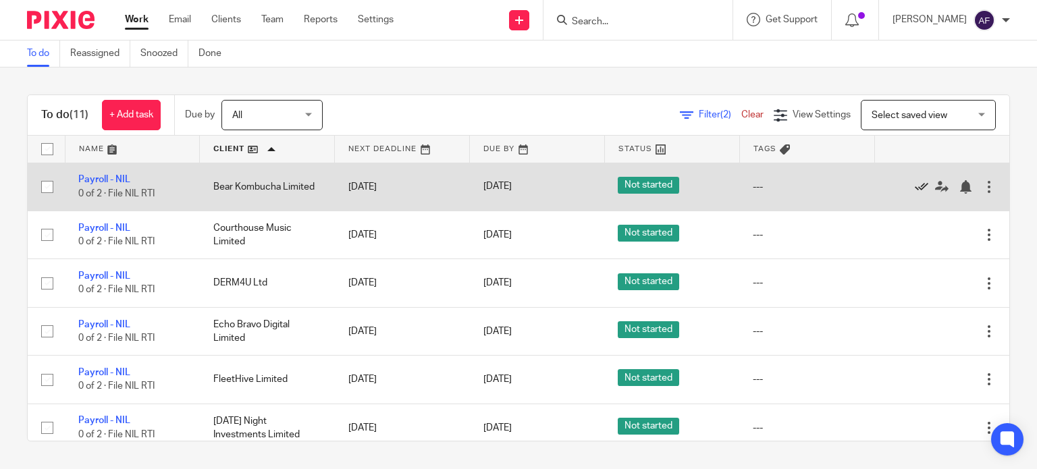
click at [915, 187] on icon at bounding box center [922, 187] width 14 height 14
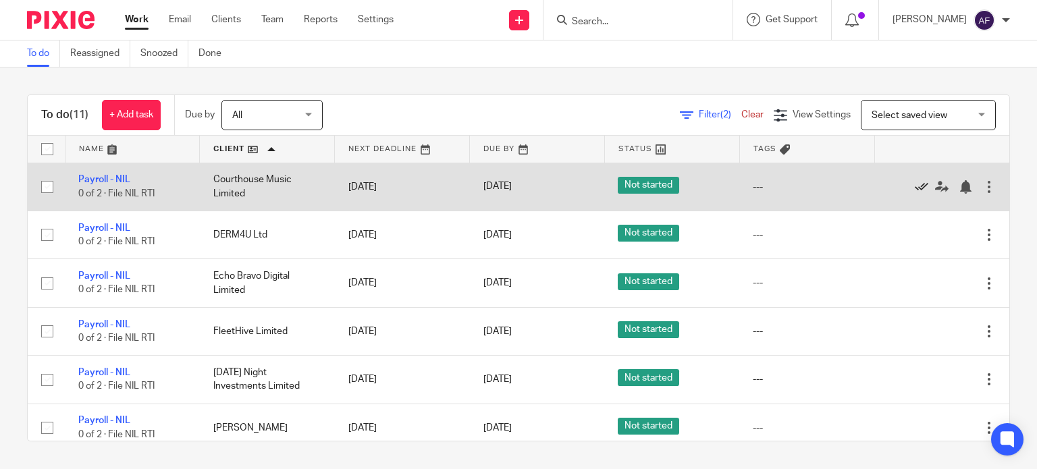
click at [915, 185] on icon at bounding box center [922, 187] width 14 height 14
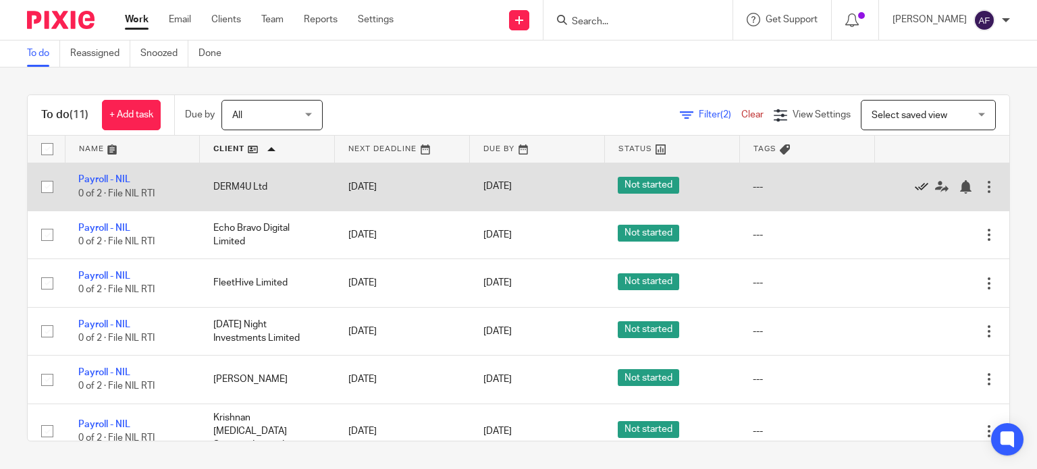
click at [915, 188] on icon at bounding box center [922, 187] width 14 height 14
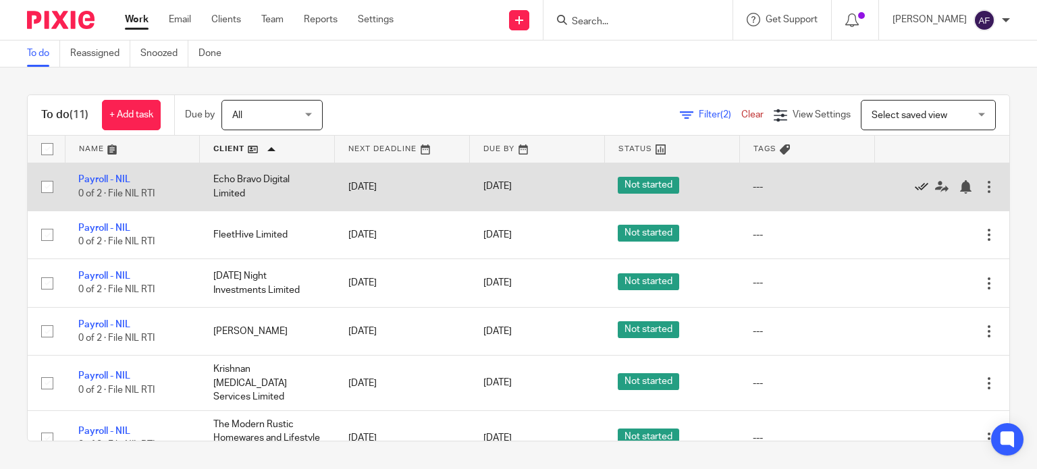
click at [915, 183] on icon at bounding box center [922, 187] width 14 height 14
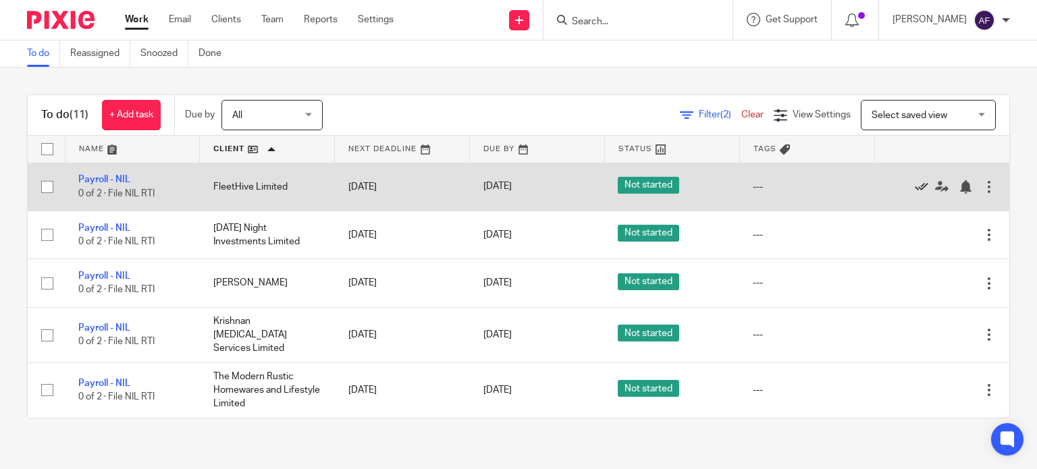
click at [915, 188] on icon at bounding box center [922, 187] width 14 height 14
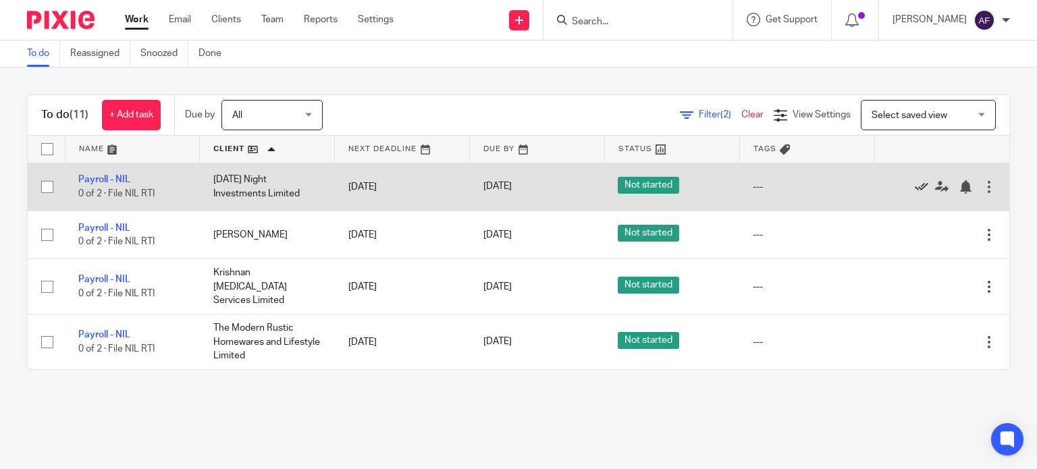
click at [915, 190] on icon at bounding box center [922, 187] width 14 height 14
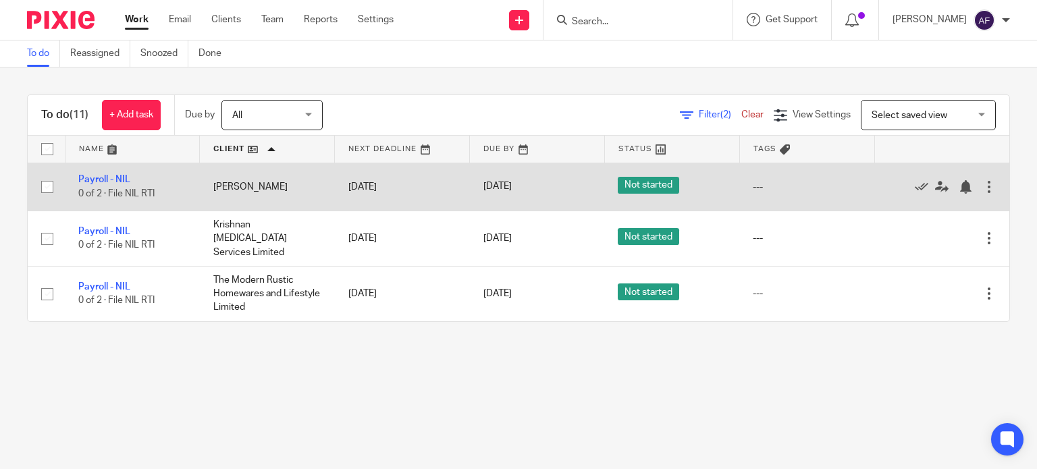
drag, startPoint x: 901, startPoint y: 188, endPoint x: 873, endPoint y: 186, distance: 27.8
click at [915, 188] on icon at bounding box center [922, 187] width 14 height 14
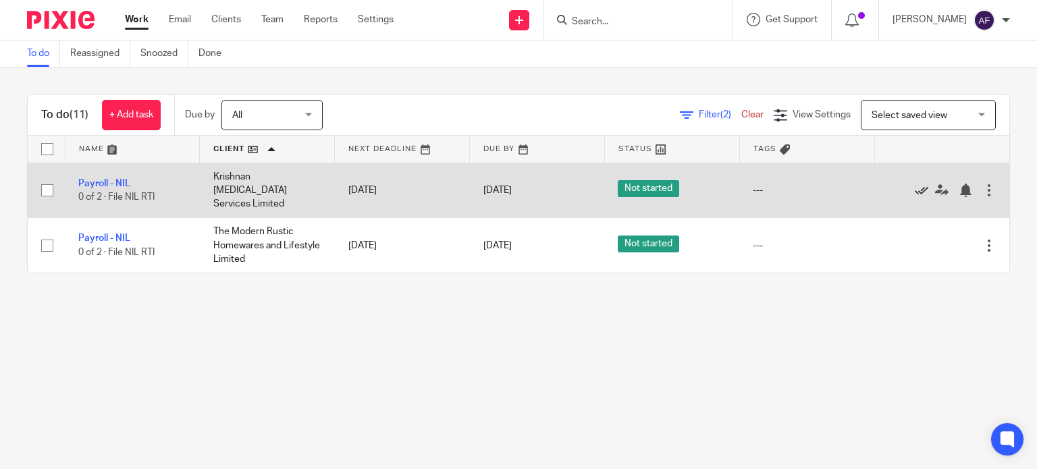
click at [915, 188] on icon at bounding box center [922, 191] width 14 height 14
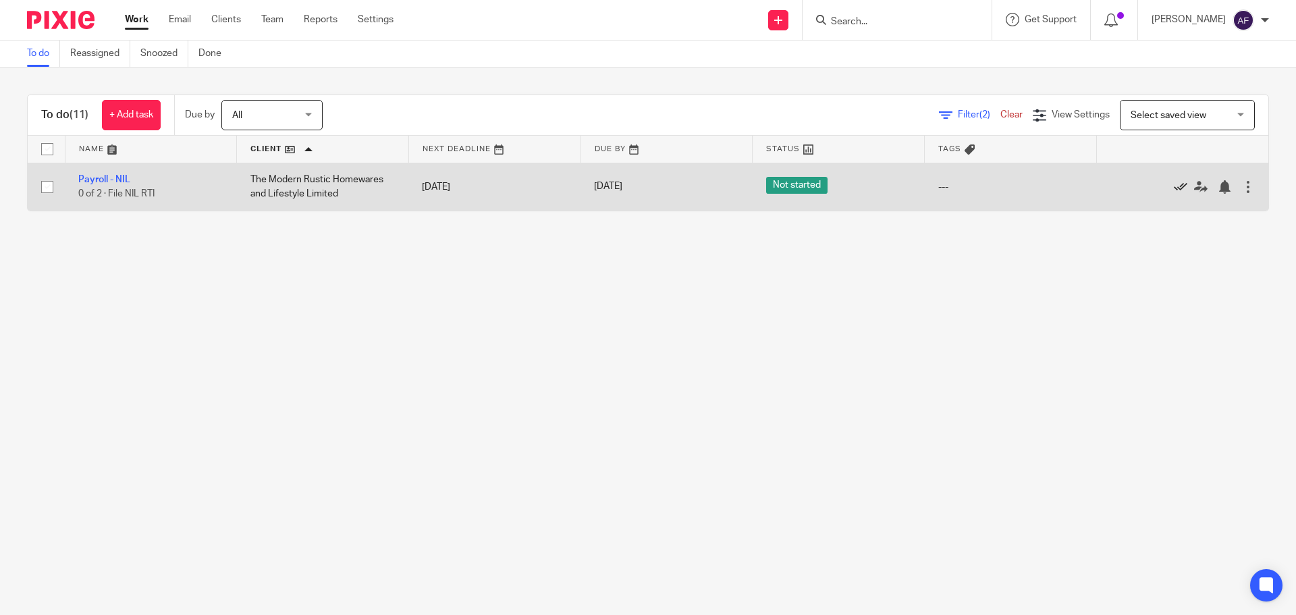
click at [1174, 189] on link at bounding box center [1184, 187] width 20 height 14
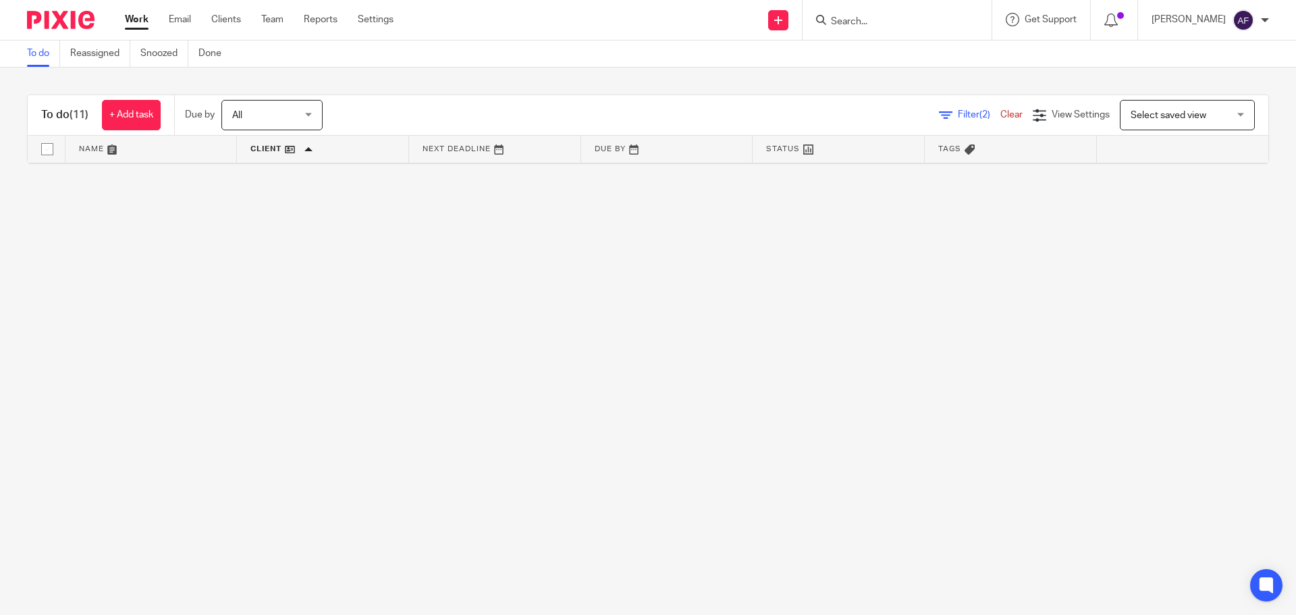
click at [939, 112] on icon at bounding box center [946, 116] width 14 height 14
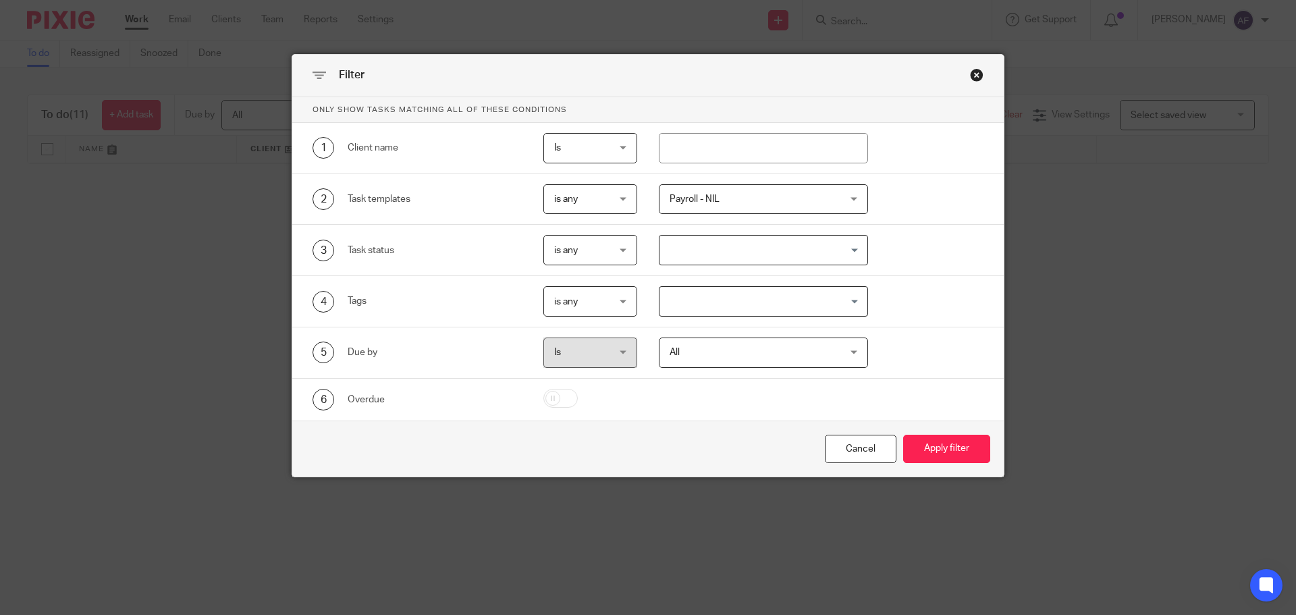
click at [718, 205] on span "Payroll - NIL" at bounding box center [749, 199] width 159 height 28
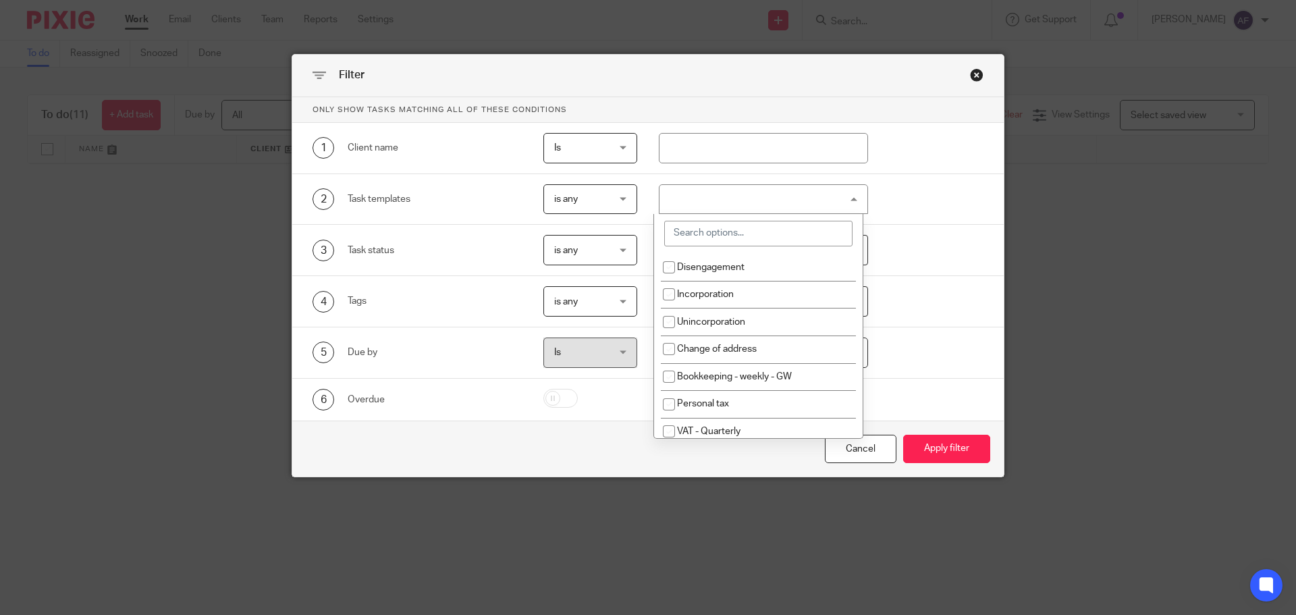
click at [729, 230] on input "search" at bounding box center [758, 234] width 188 height 26
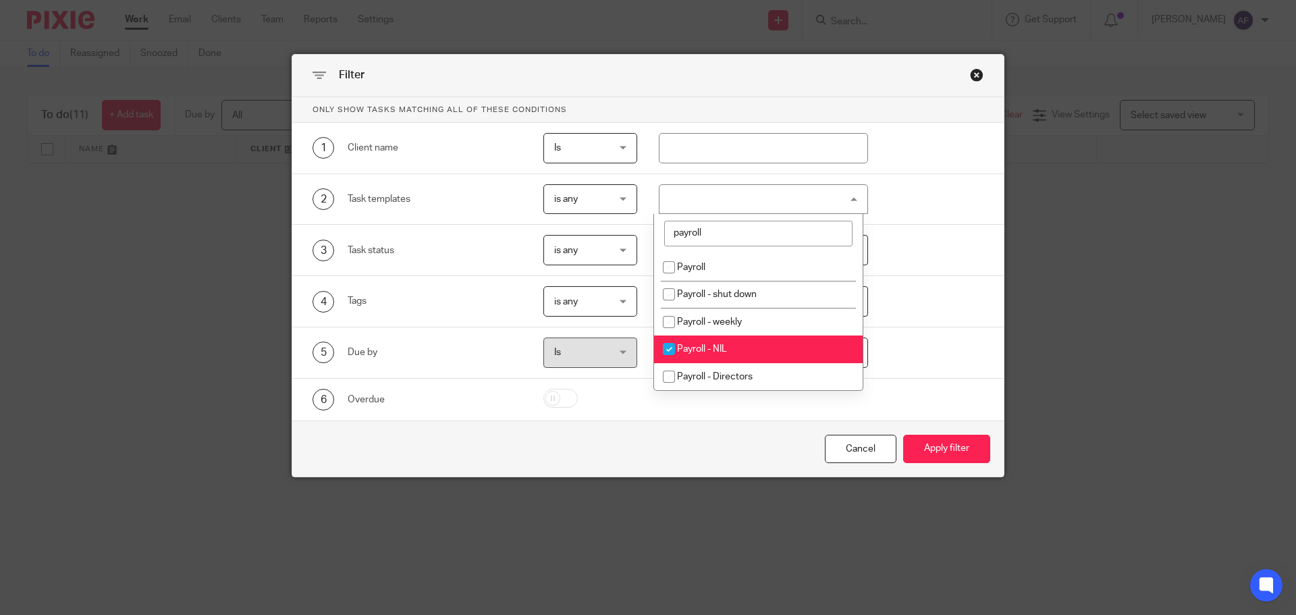
type input "payroll"
click at [691, 348] on span "Payroll - NIL" at bounding box center [702, 348] width 50 height 9
checkbox input "false"
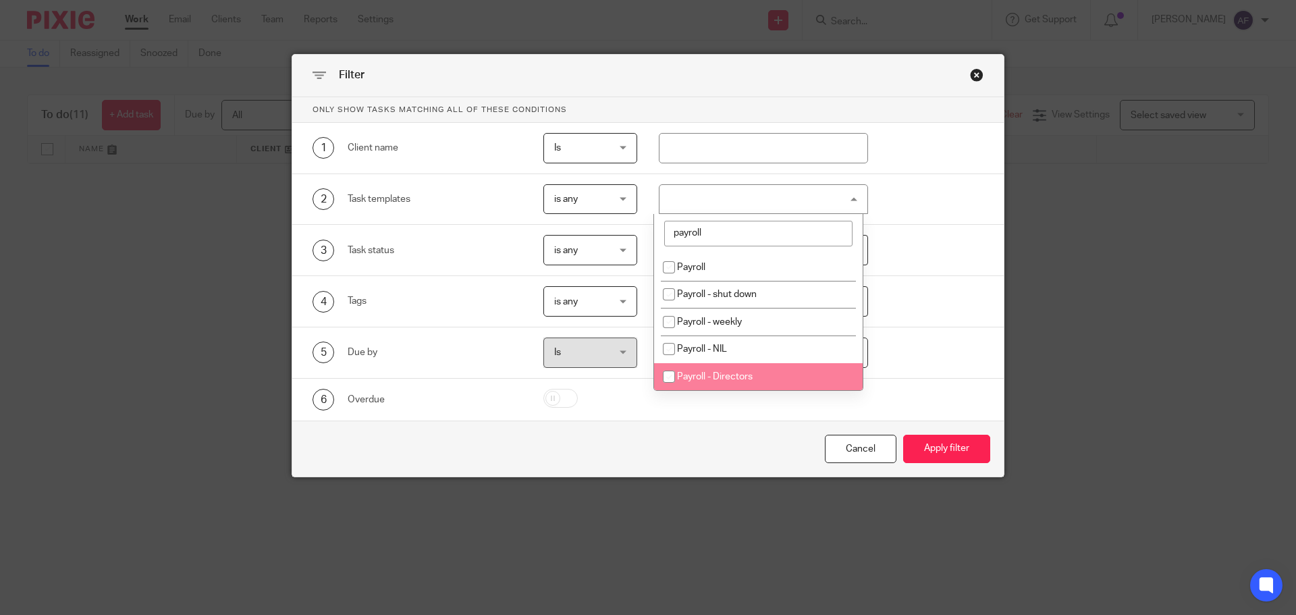
click at [693, 374] on span "Payroll - Directors" at bounding box center [715, 376] width 76 height 9
checkbox input "true"
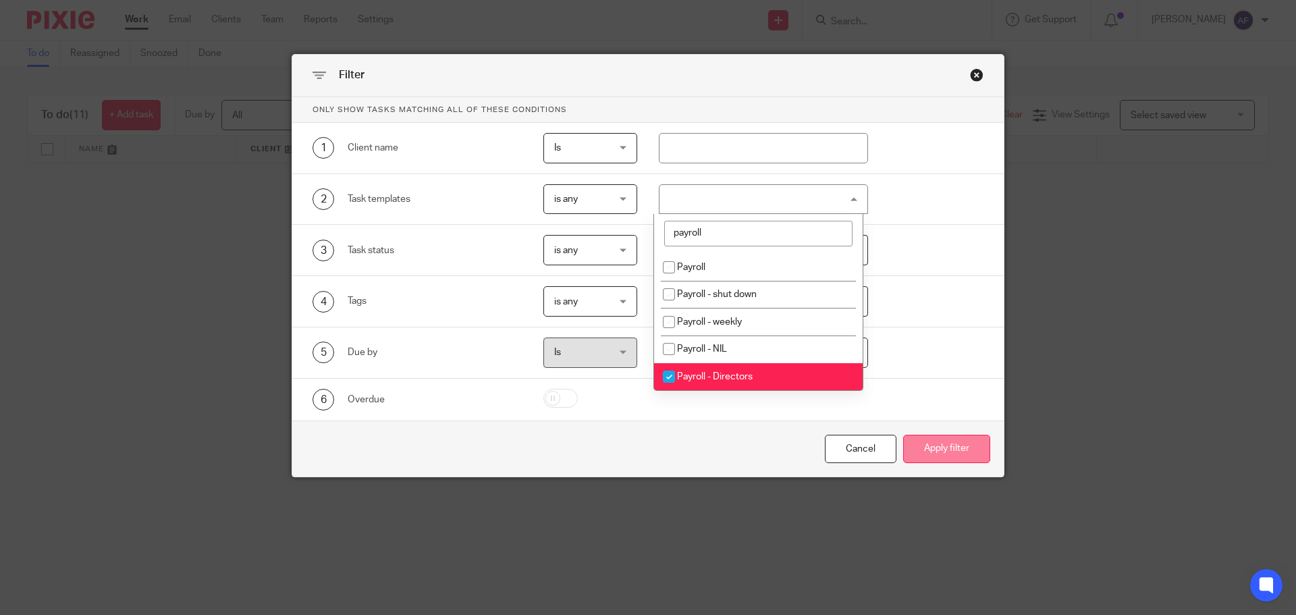
click at [968, 459] on button "Apply filter" at bounding box center [946, 449] width 87 height 29
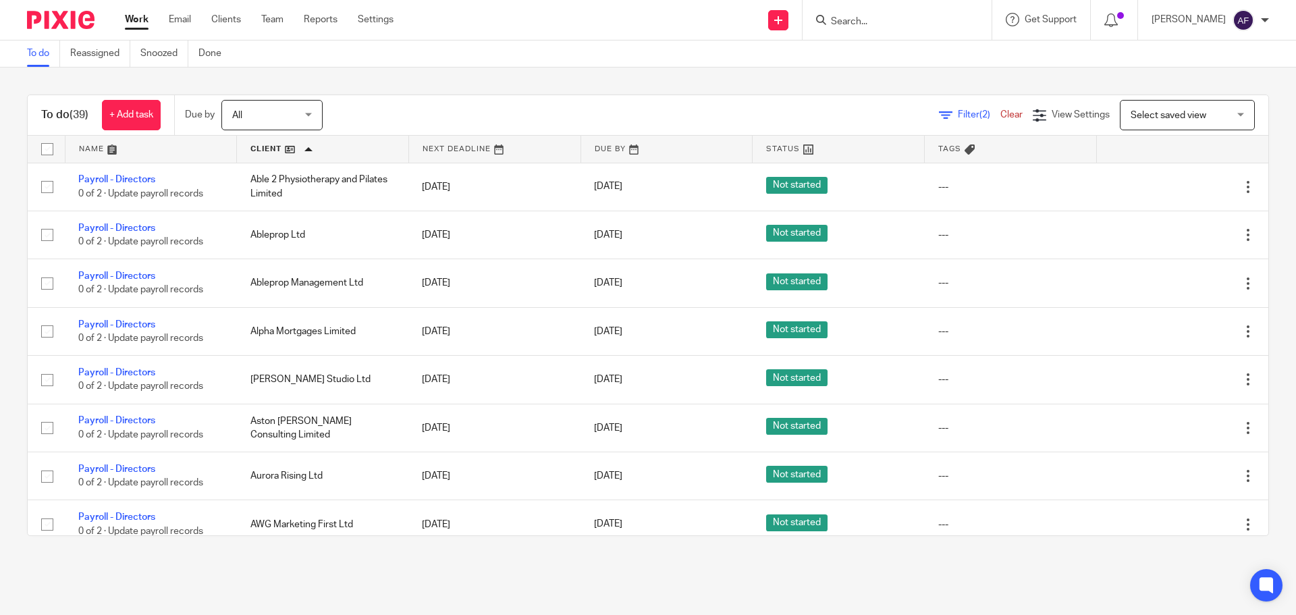
click at [939, 113] on link "Filter (2)" at bounding box center [969, 114] width 61 height 9
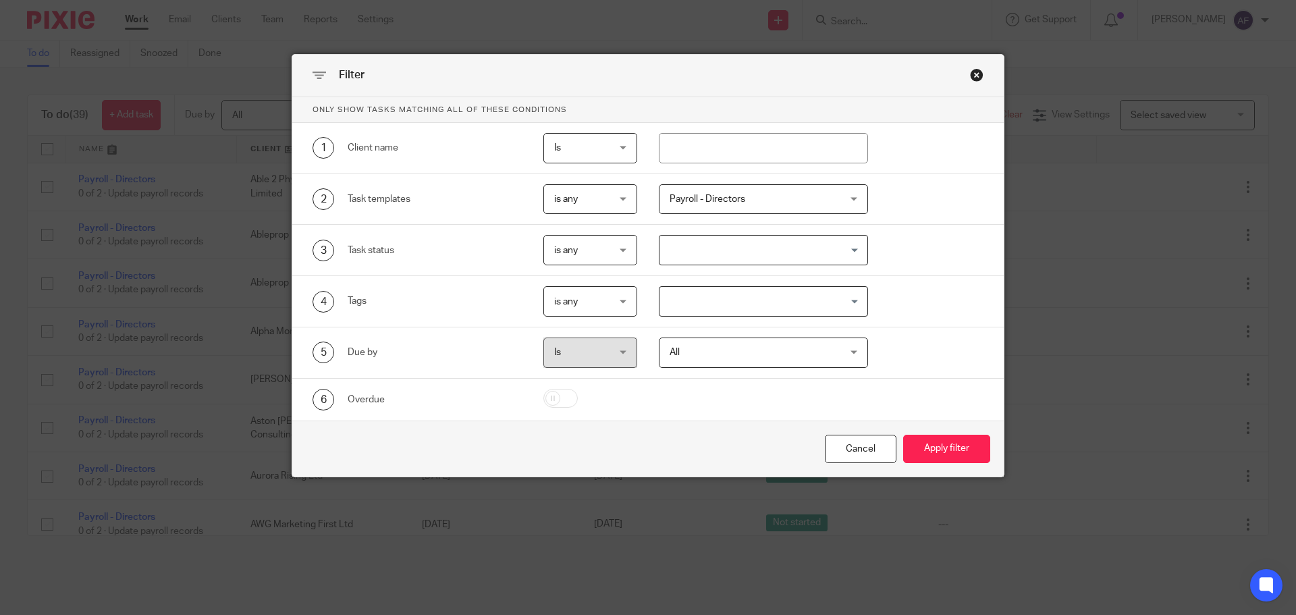
click at [554, 208] on span "is any" at bounding box center [587, 199] width 66 height 28
click at [569, 249] on li "is none" at bounding box center [585, 256] width 93 height 28
click at [955, 446] on button "Apply filter" at bounding box center [946, 449] width 87 height 29
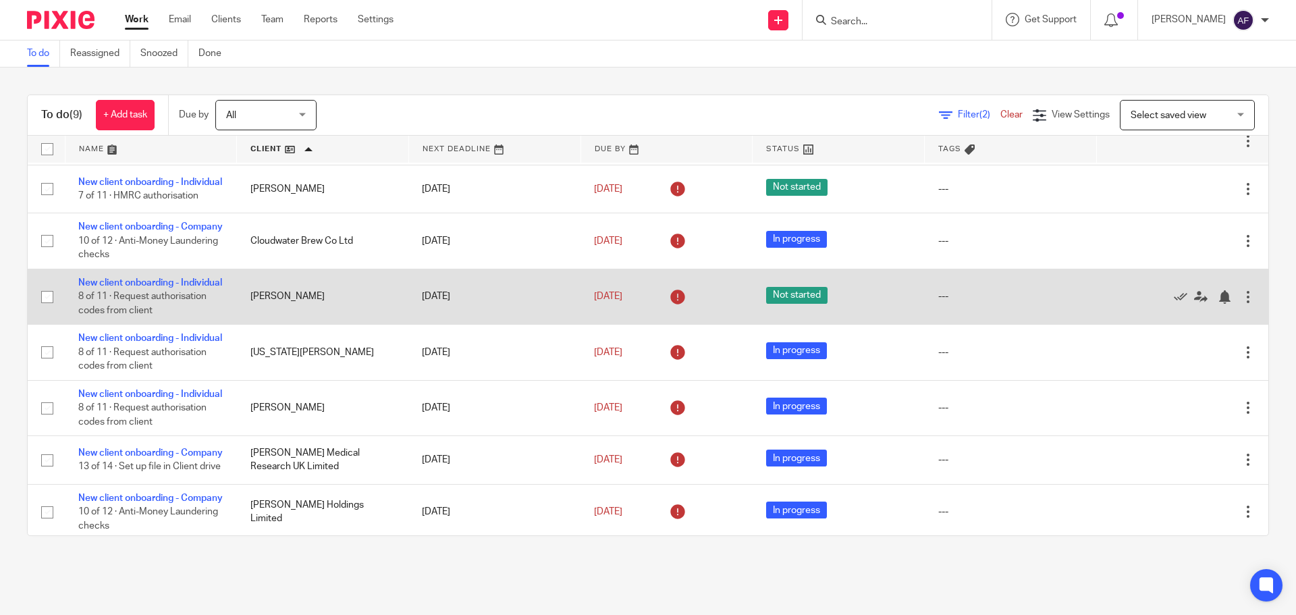
scroll to position [135, 0]
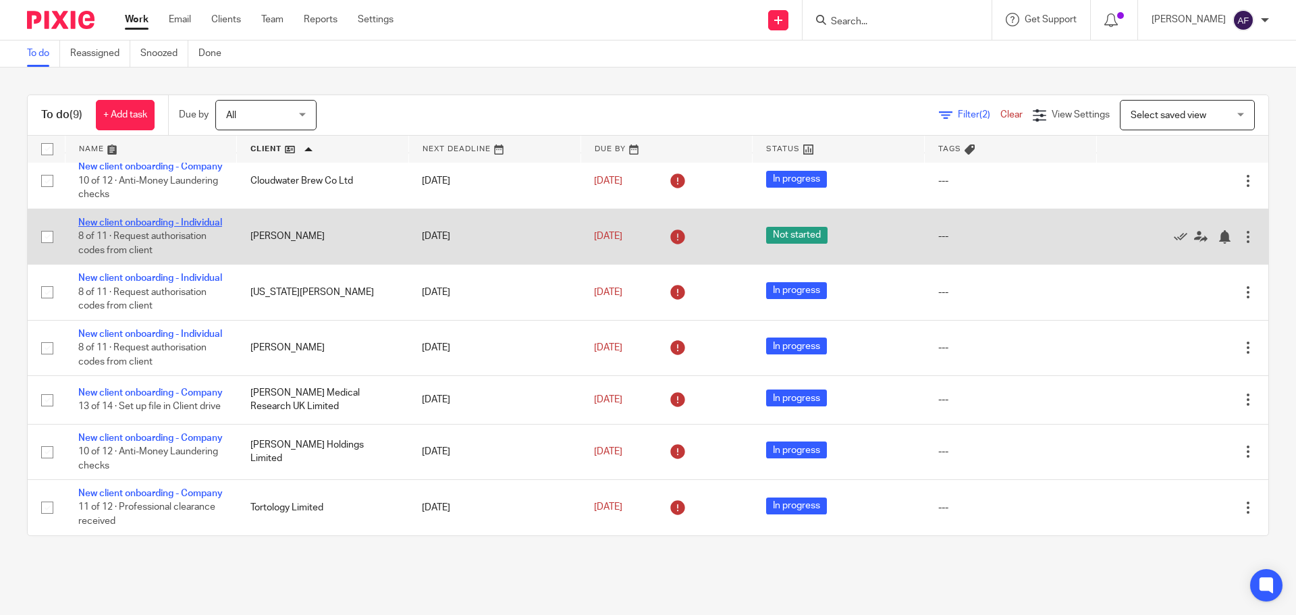
click at [165, 224] on link "New client onboarding - Individual" at bounding box center [150, 222] width 144 height 9
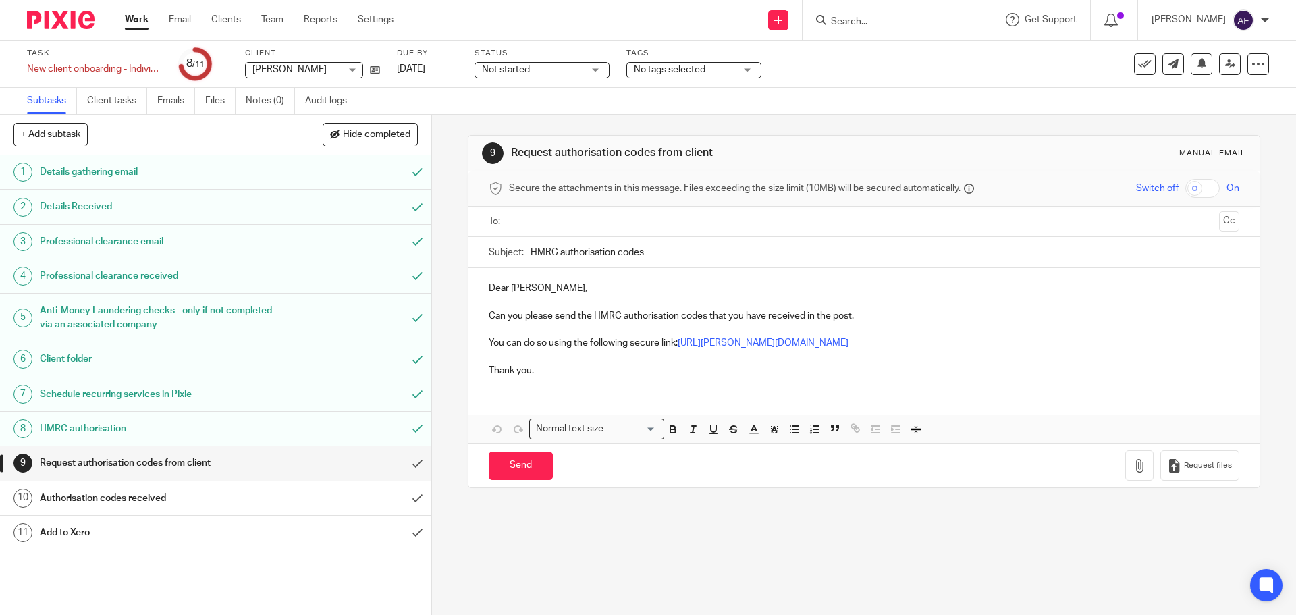
click at [540, 212] on ul at bounding box center [864, 222] width 708 height 22
click at [546, 217] on input "text" at bounding box center [864, 222] width 700 height 16
click at [529, 466] on input "Send" at bounding box center [521, 468] width 64 height 29
type input "Sent"
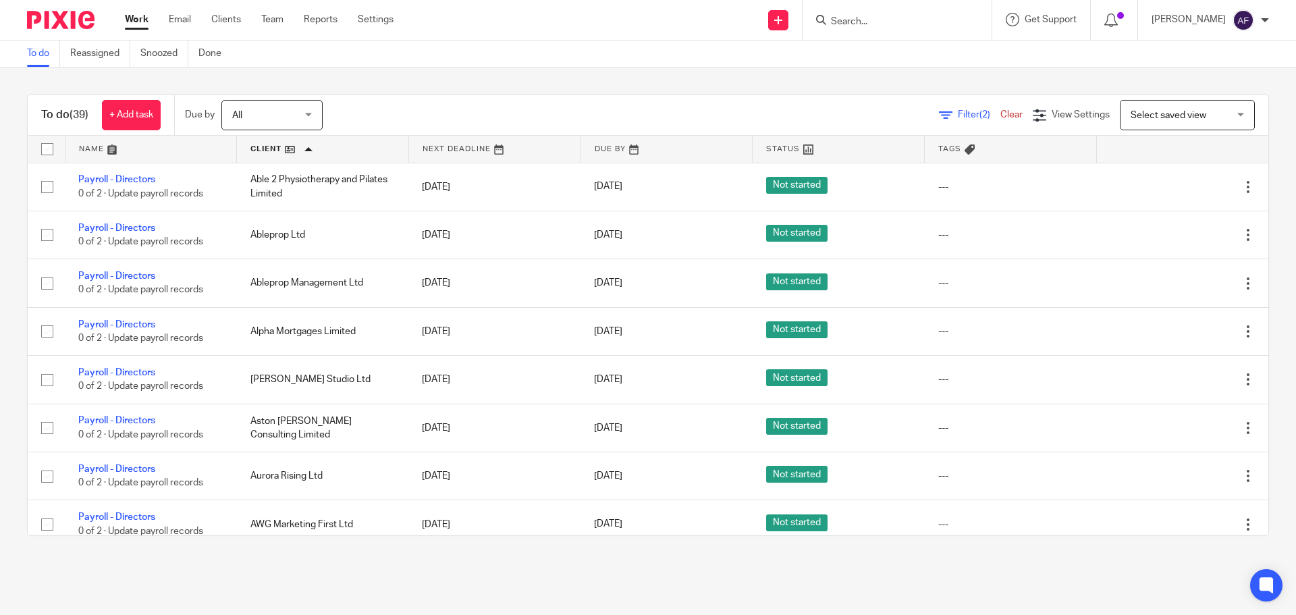
click at [958, 112] on span "Filter (2)" at bounding box center [979, 114] width 43 height 9
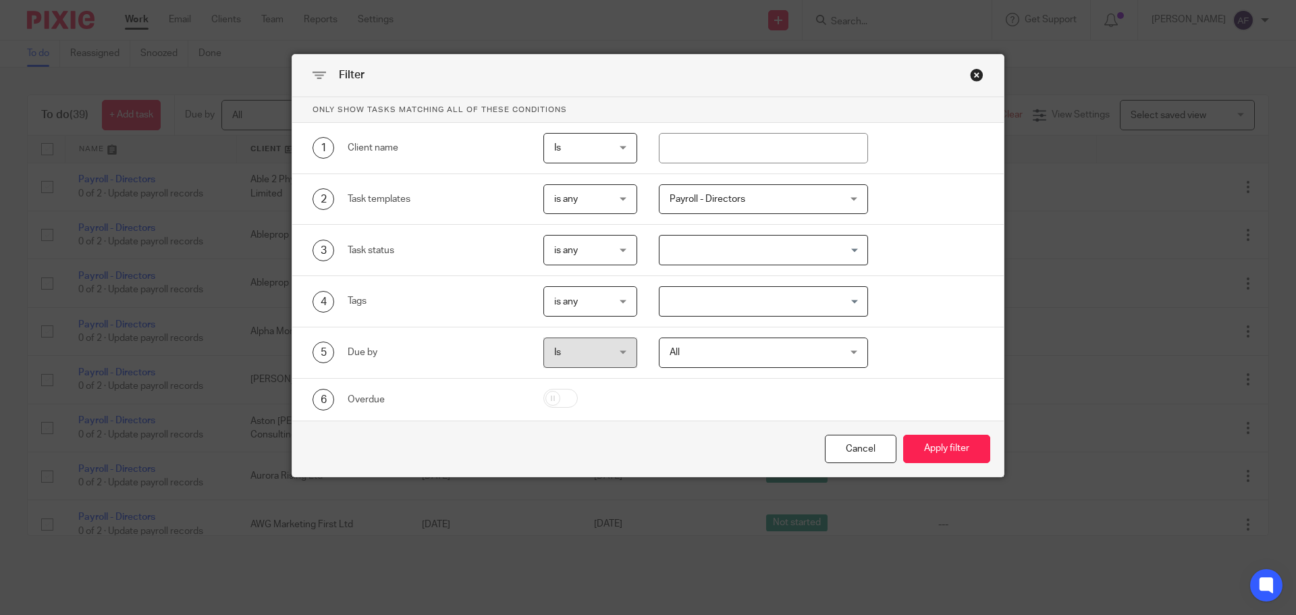
click at [581, 209] on span "is any" at bounding box center [587, 199] width 66 height 28
click at [596, 251] on li "is none" at bounding box center [585, 256] width 93 height 28
click at [935, 451] on button "Apply filter" at bounding box center [946, 449] width 87 height 29
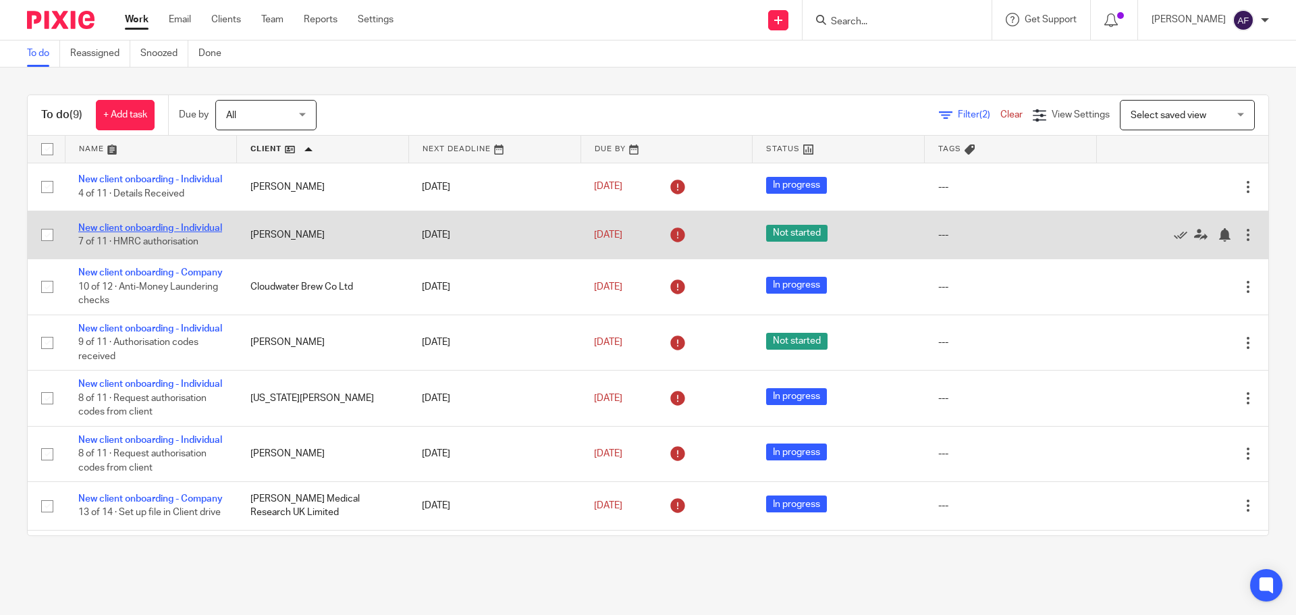
click at [145, 229] on link "New client onboarding - Individual" at bounding box center [150, 228] width 144 height 9
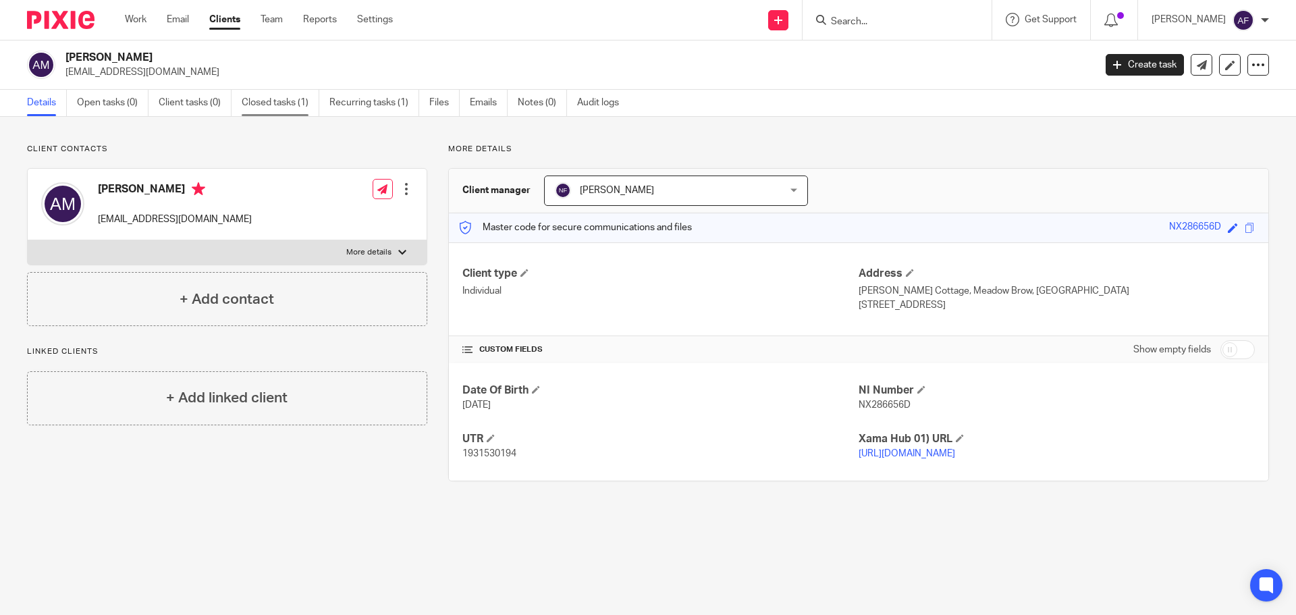
click at [280, 103] on link "Closed tasks (1)" at bounding box center [281, 103] width 78 height 26
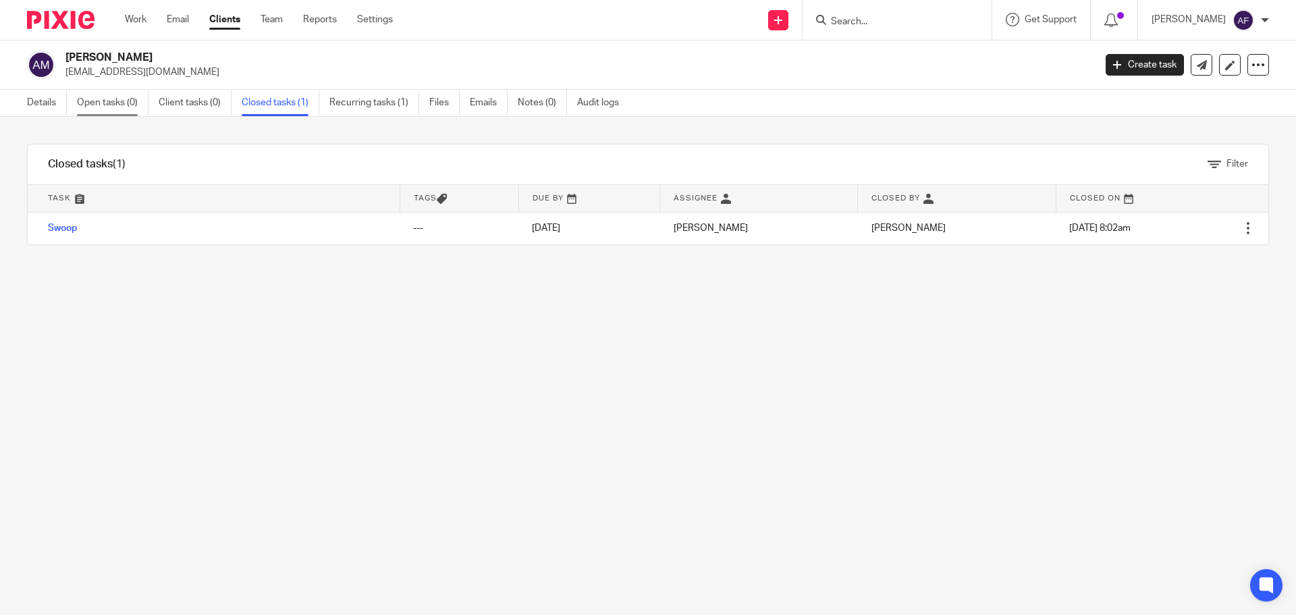
click at [105, 107] on link "Open tasks (0)" at bounding box center [113, 103] width 72 height 26
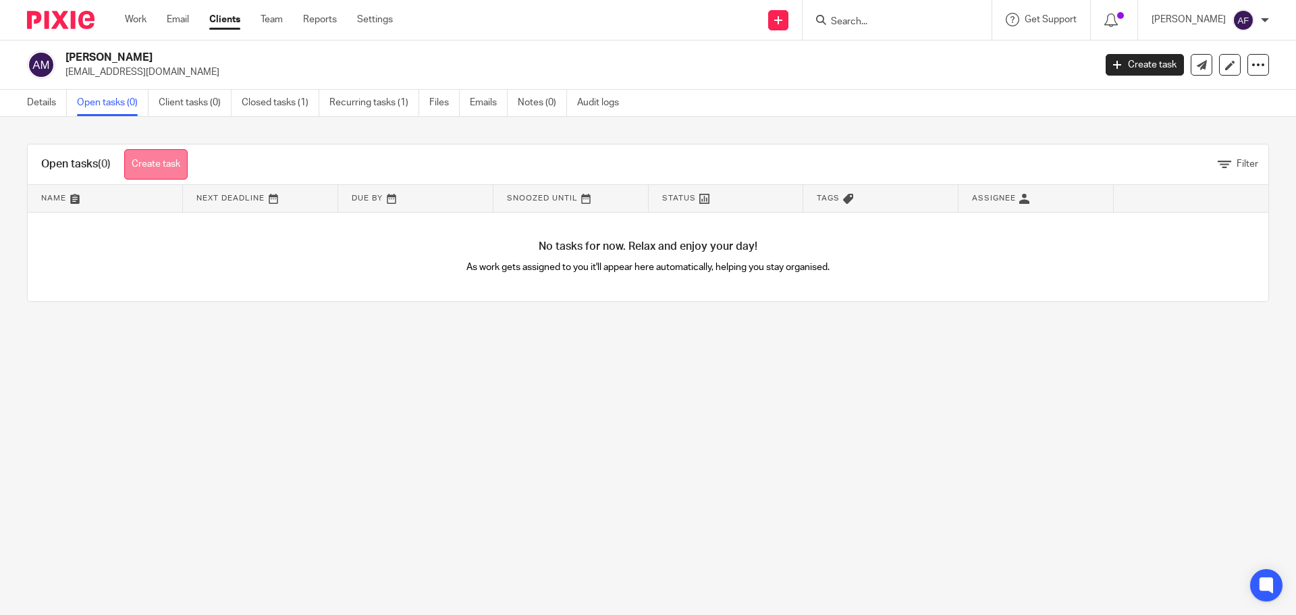
click at [154, 172] on link "Create task" at bounding box center [155, 164] width 63 height 30
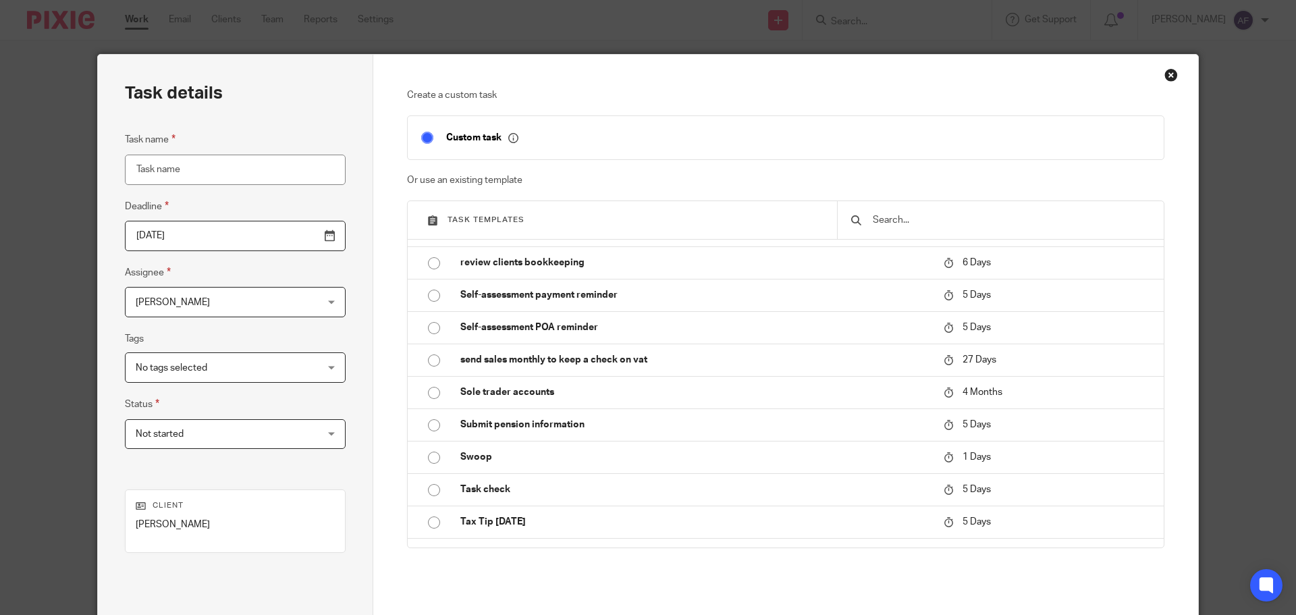
scroll to position [2431, 0]
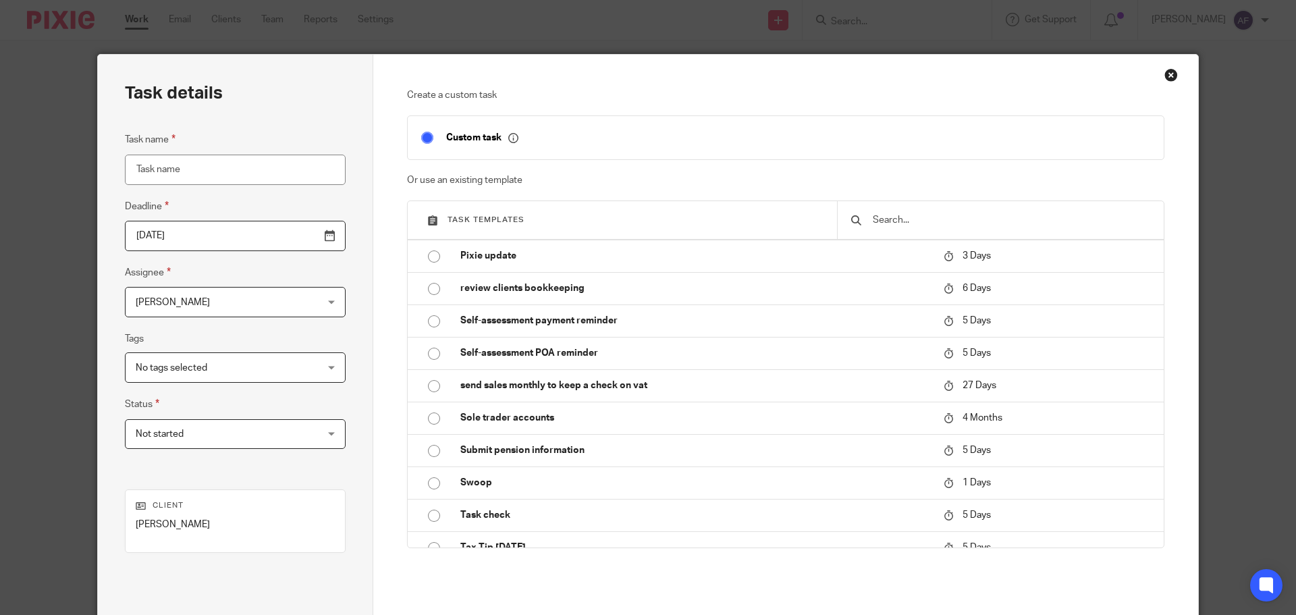
click at [1167, 78] on div "Close this dialog window" at bounding box center [1172, 75] width 14 height 14
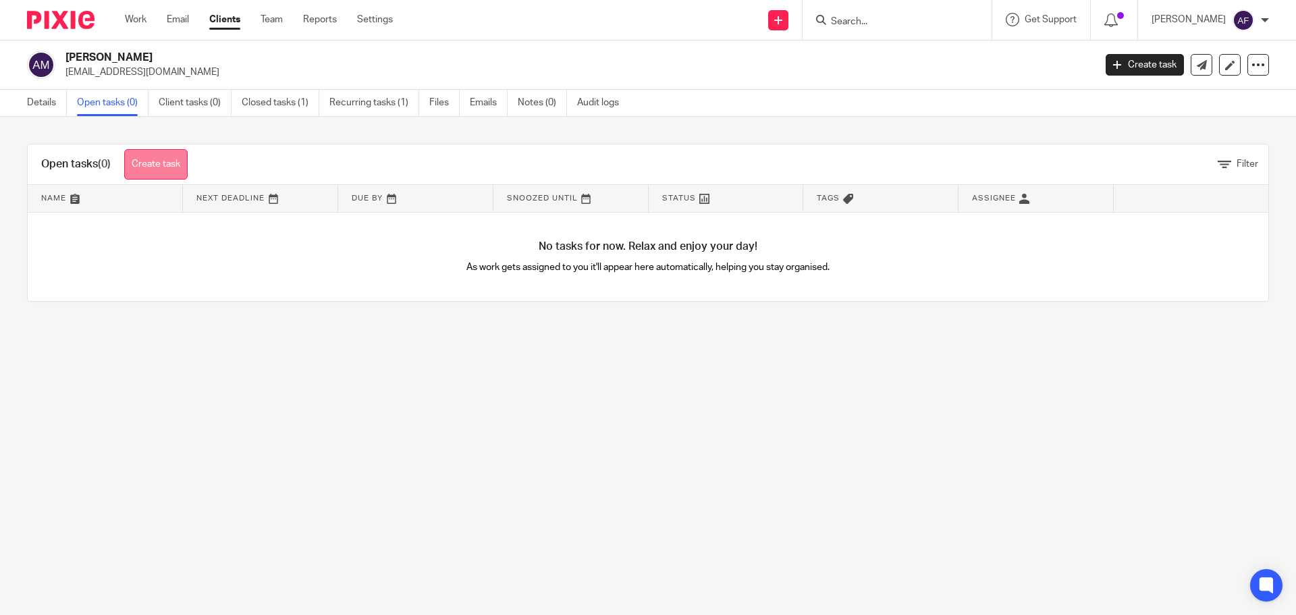
click at [136, 167] on link "Create task" at bounding box center [155, 164] width 63 height 30
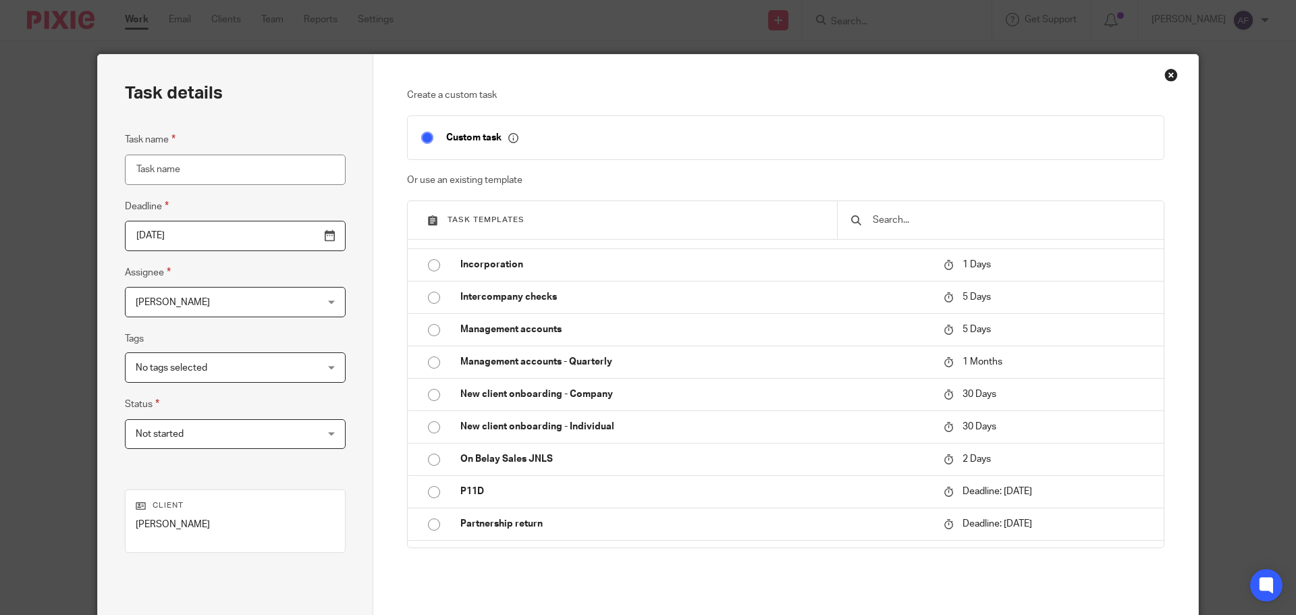
scroll to position [1891, 0]
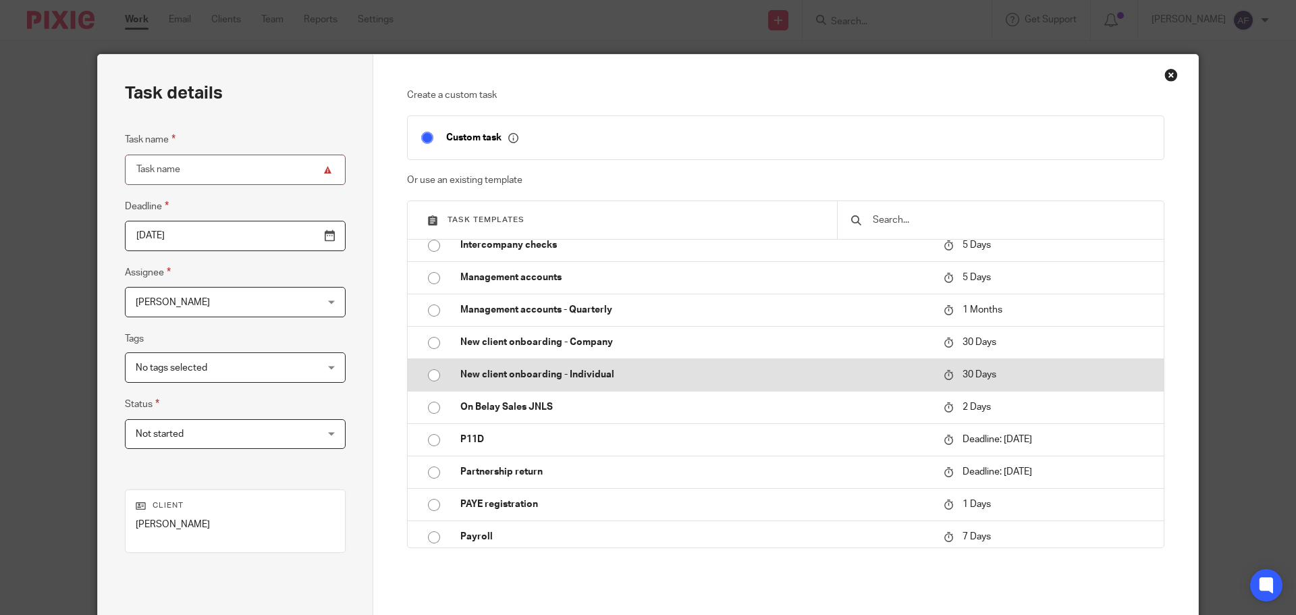
click at [538, 367] on td "New client onboarding - Individual" at bounding box center [692, 375] width 490 height 32
type input "2025-09-17"
type input "New client onboarding - Individual"
checkbox input "false"
radio input "true"
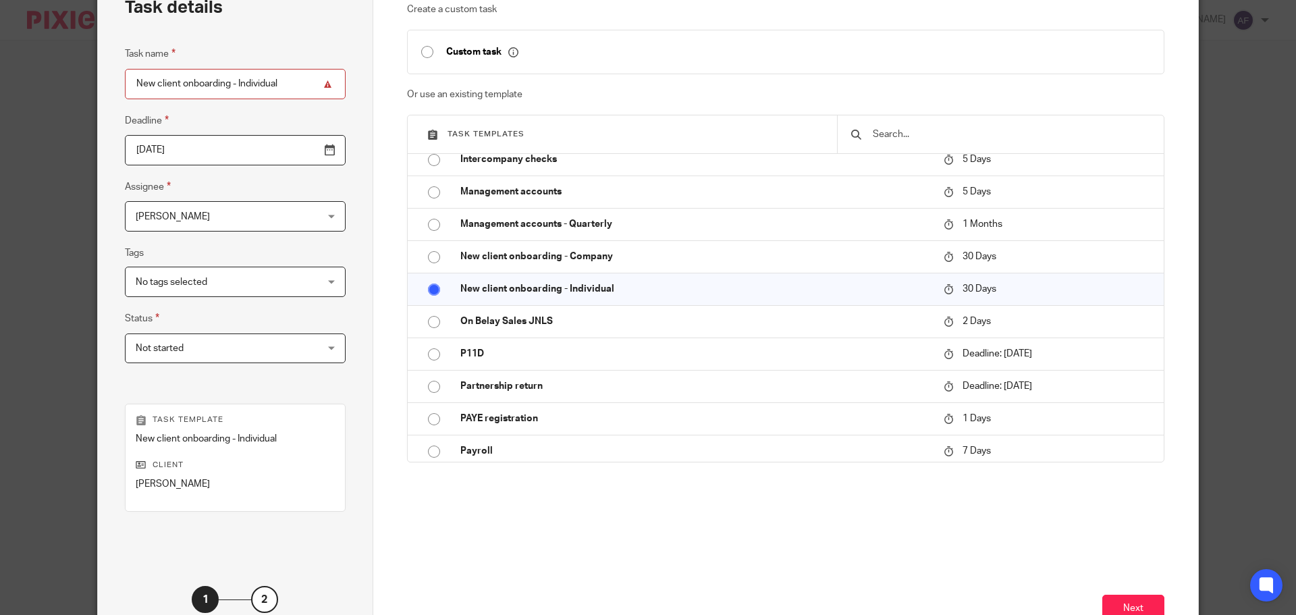
scroll to position [135, 0]
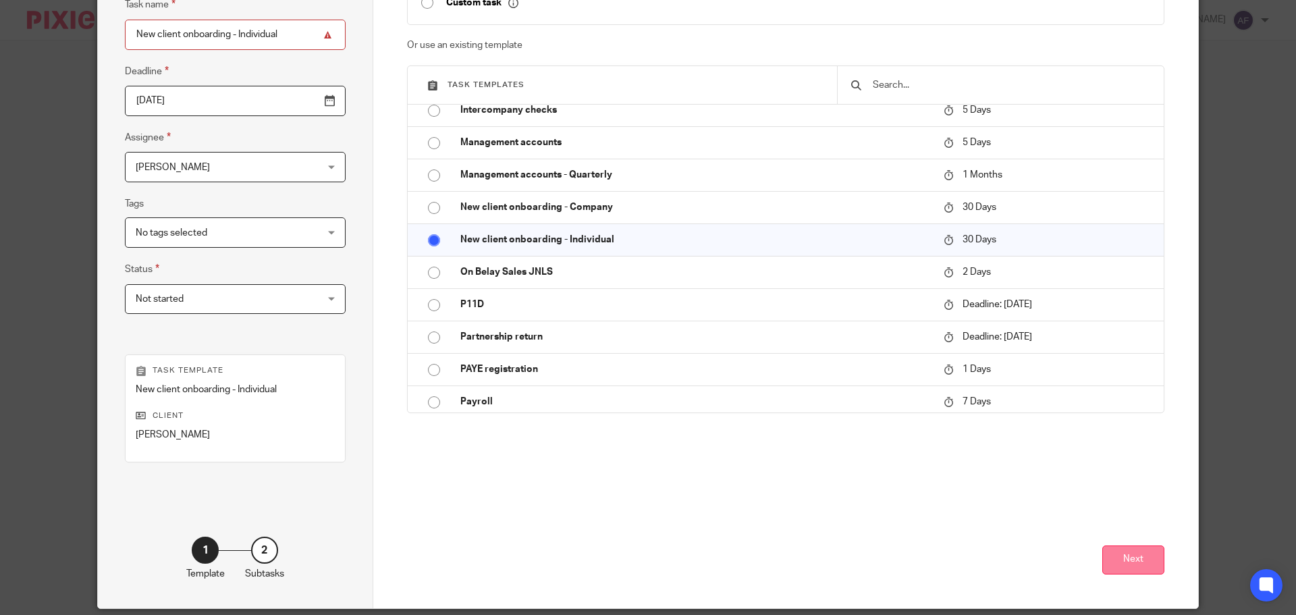
click at [1124, 560] on button "Next" at bounding box center [1134, 560] width 62 height 29
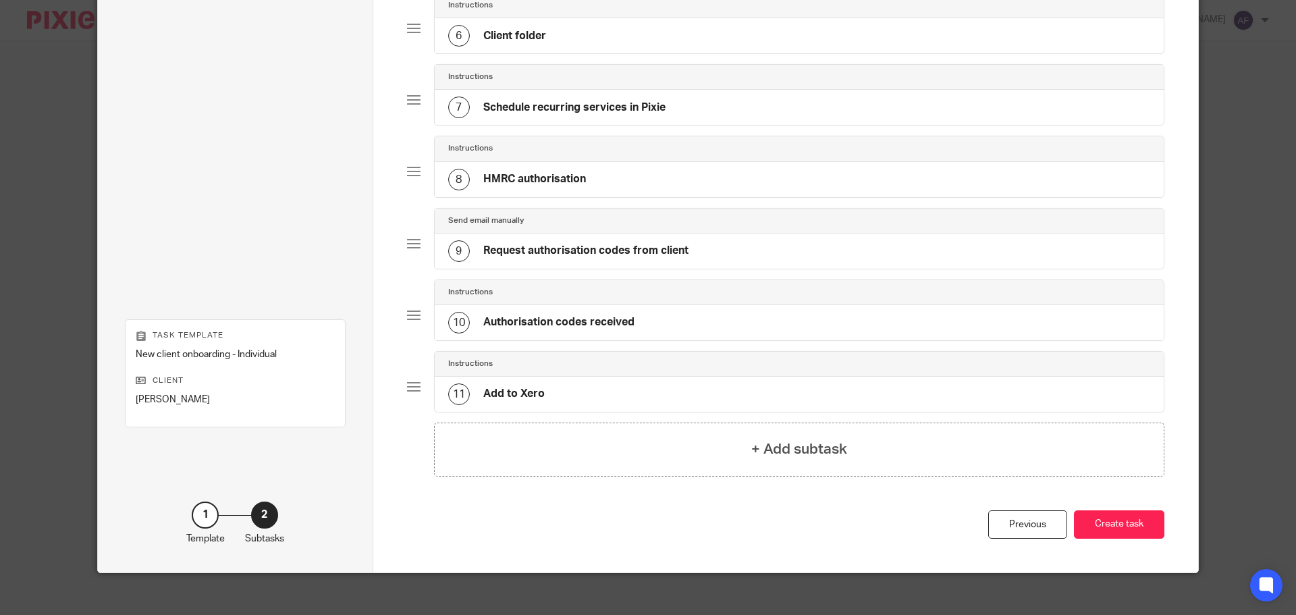
scroll to position [501, 0]
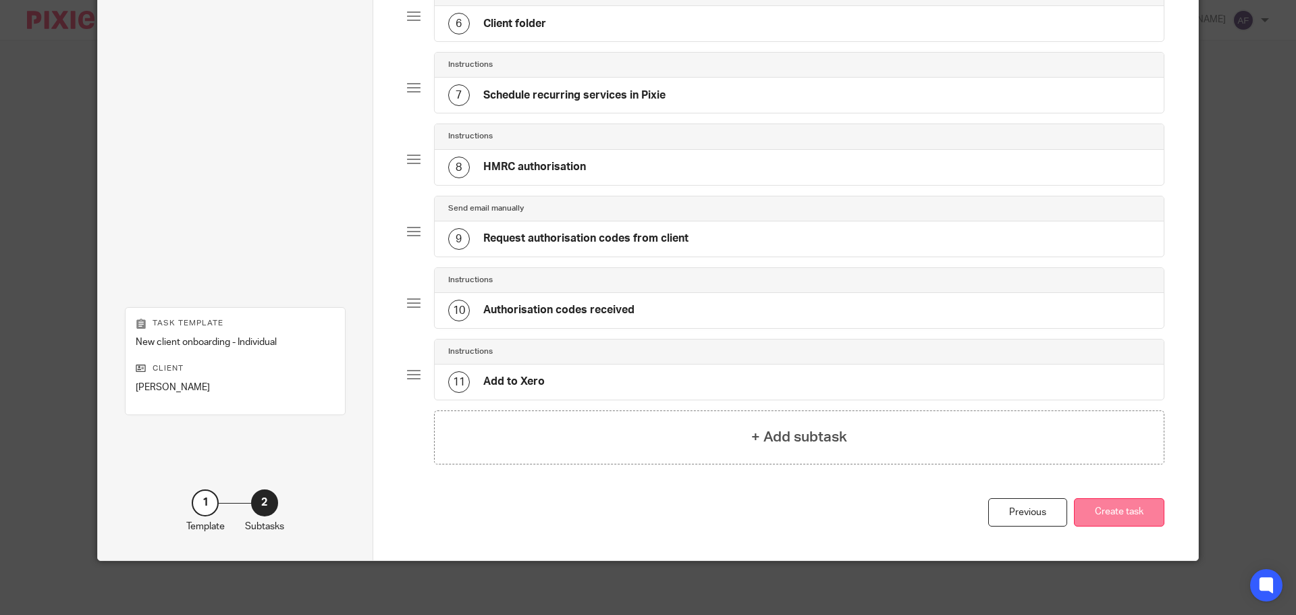
click at [1128, 517] on button "Create task" at bounding box center [1119, 512] width 90 height 29
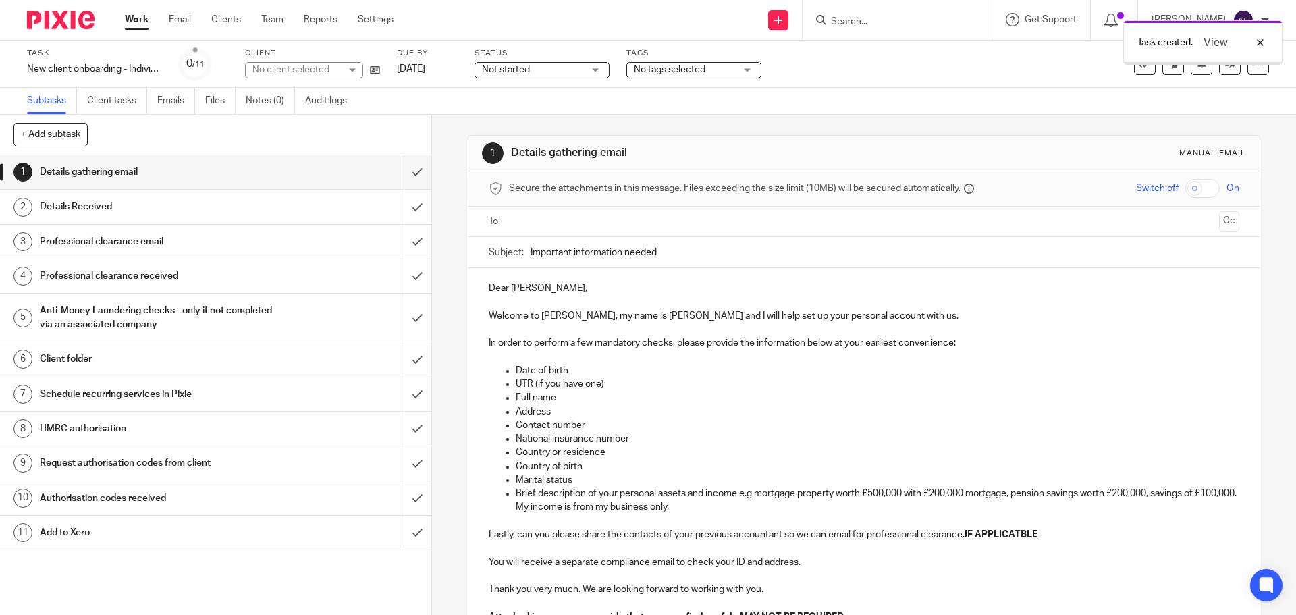
click at [263, 504] on h1 "Authorisation codes received" at bounding box center [157, 498] width 234 height 20
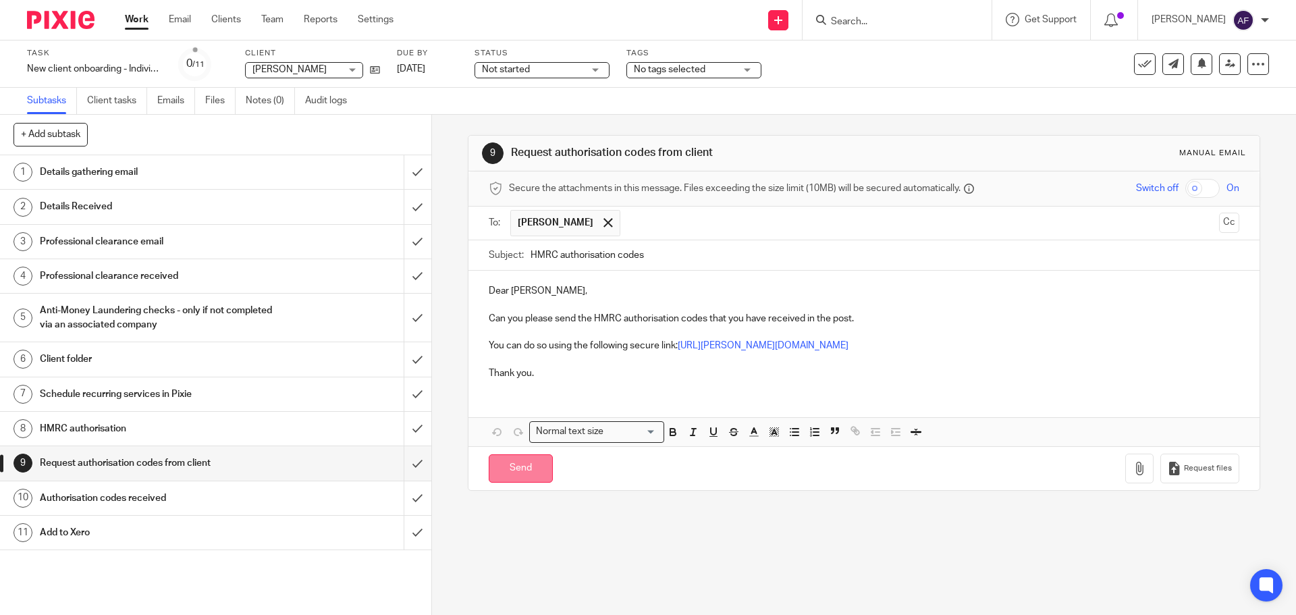
click at [527, 469] on input "Send" at bounding box center [521, 468] width 64 height 29
type input "Sent"
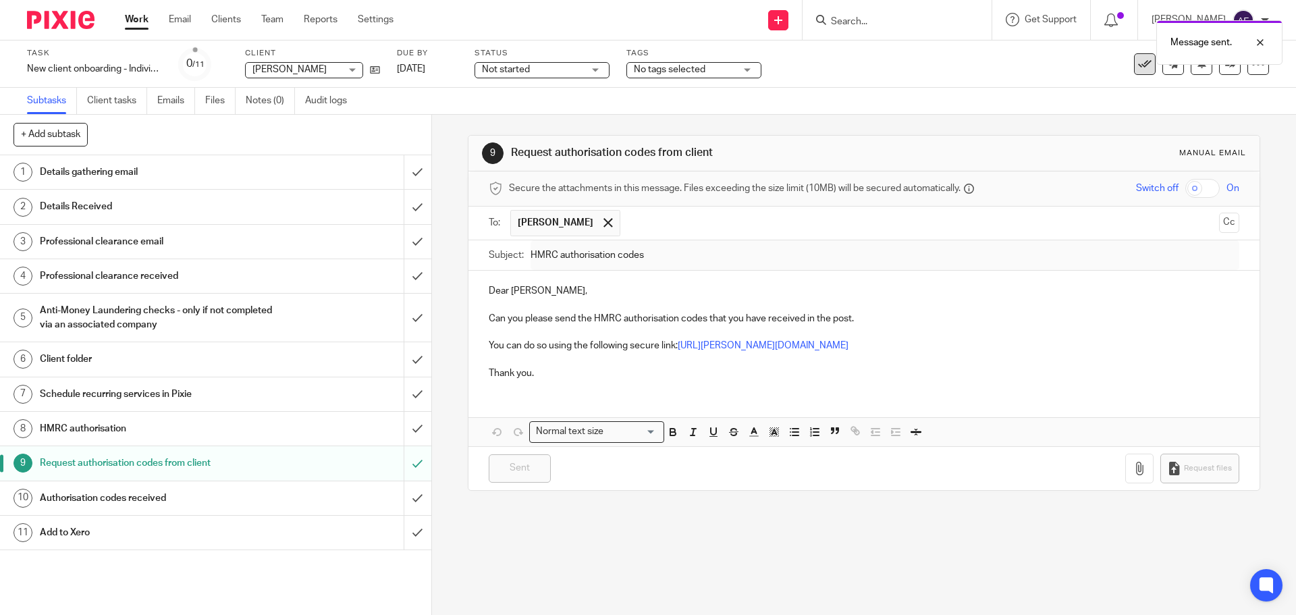
click at [1138, 70] on icon at bounding box center [1145, 64] width 14 height 14
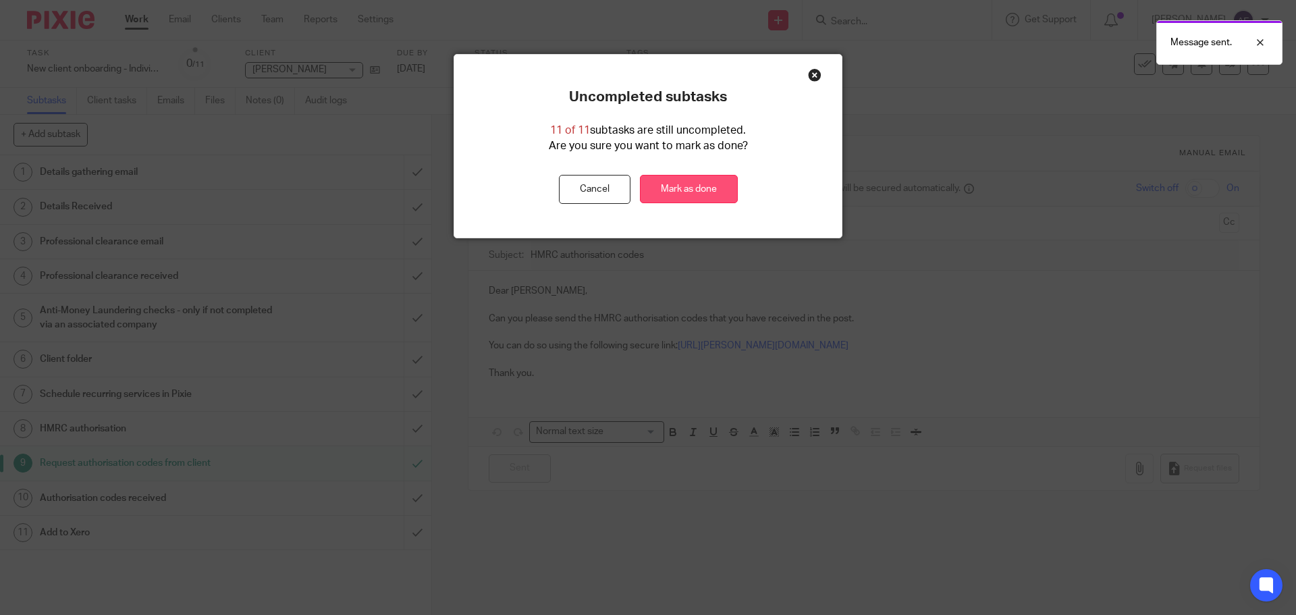
click at [701, 187] on link "Mark as done" at bounding box center [689, 189] width 98 height 29
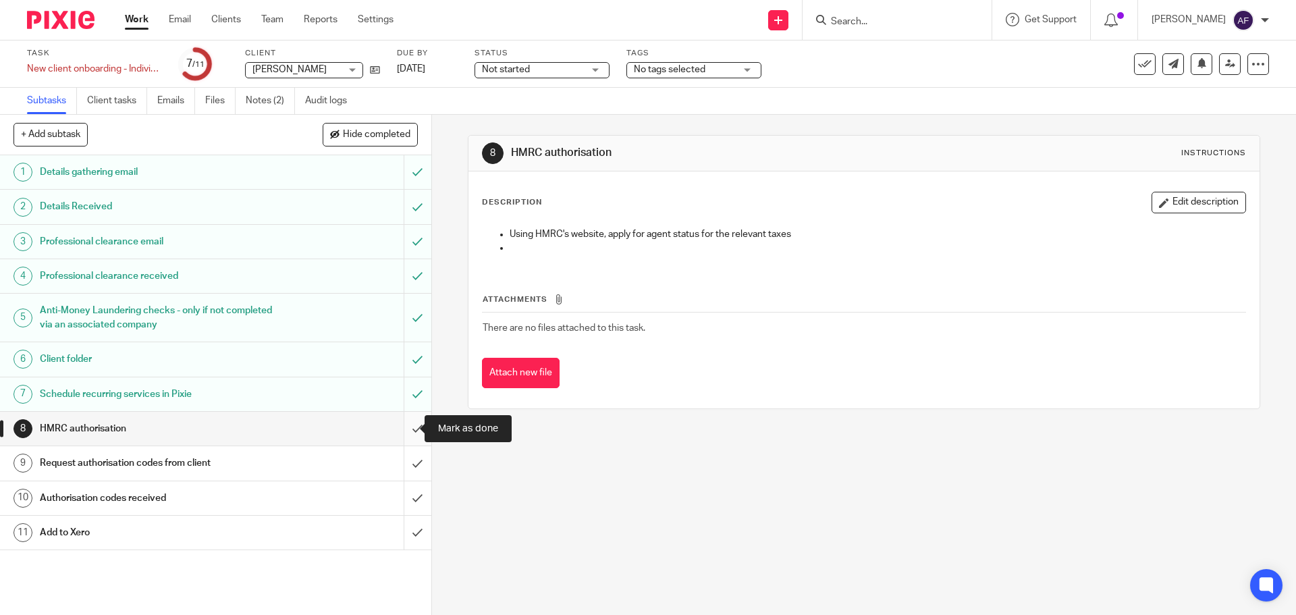
click at [409, 429] on input "submit" at bounding box center [215, 429] width 431 height 34
